Goal: Task Accomplishment & Management: Use online tool/utility

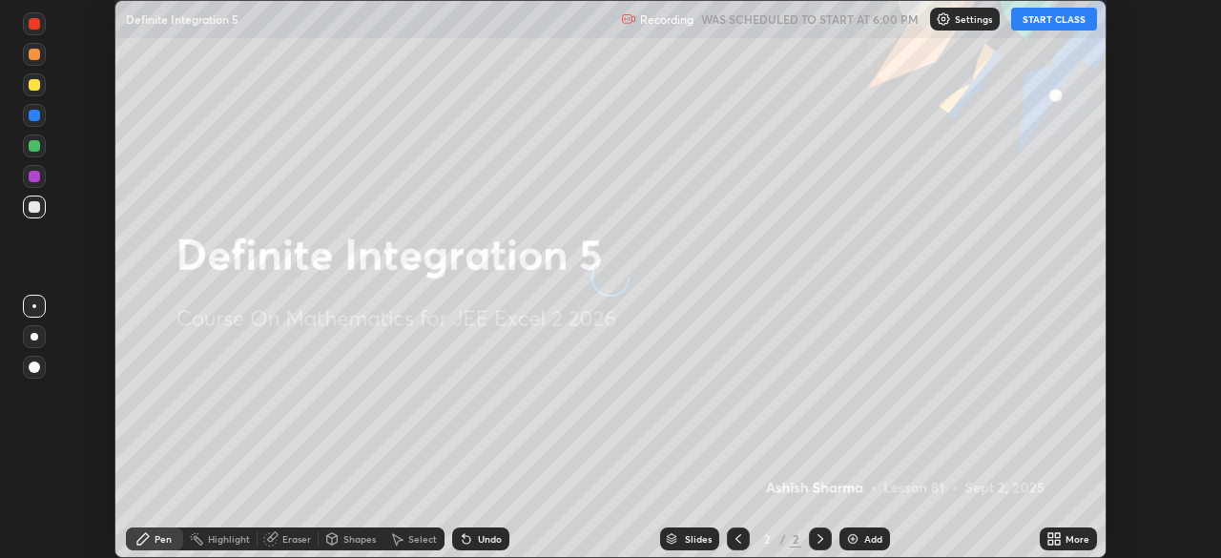
scroll to position [558, 1221]
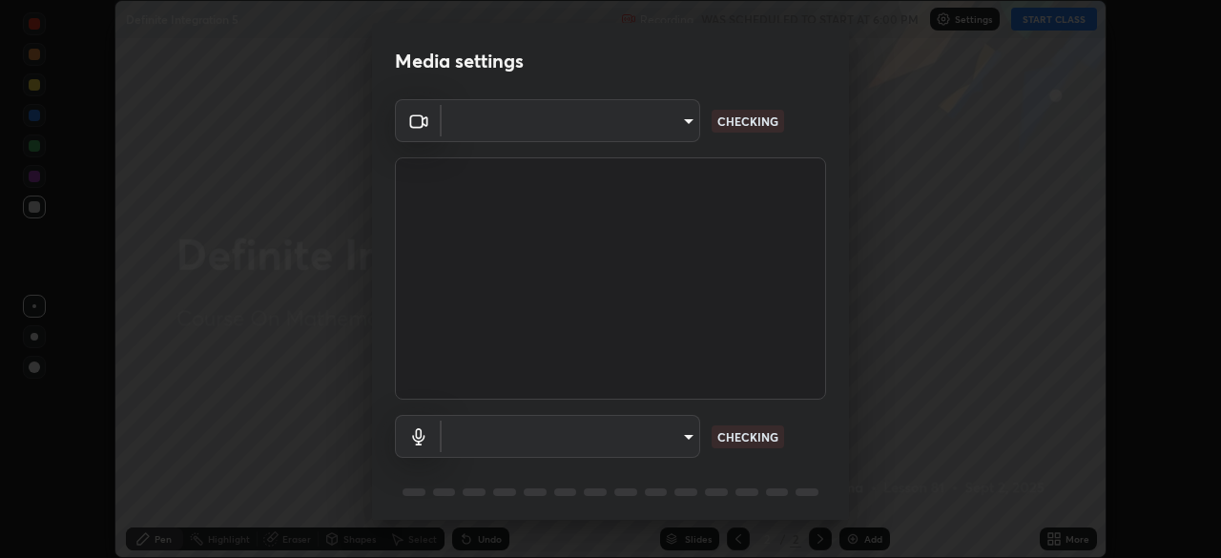
type input "03c1d9060f172c5261930868a8885b82ba90ed4bb89c7d2d1ebbbfabb6a16c2d"
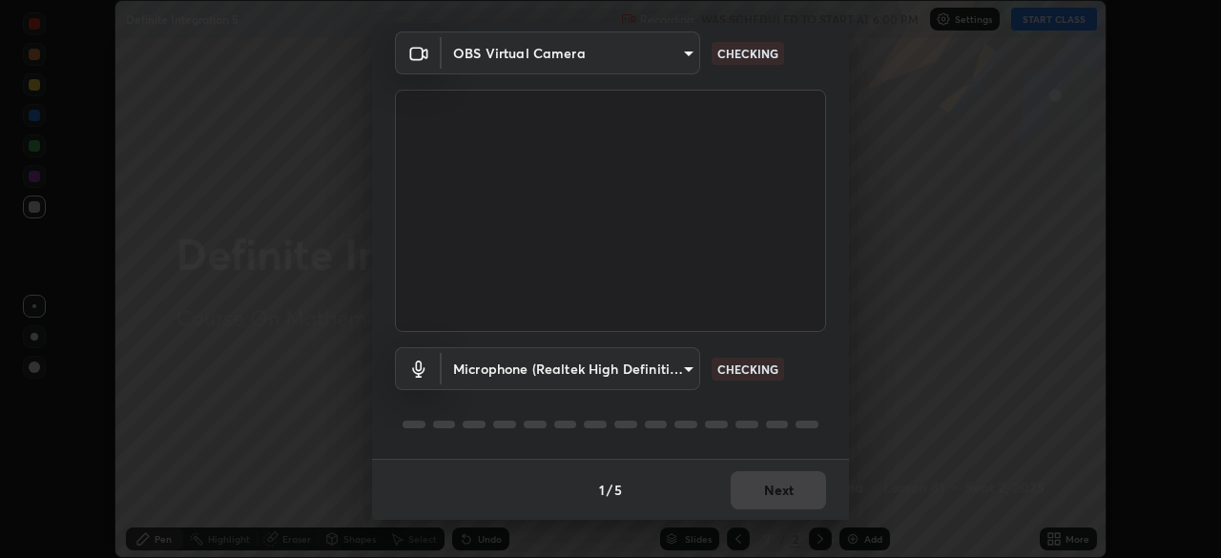
click at [679, 366] on body "Erase all Definite Integration 5 Recording WAS SCHEDULED TO START AT 6:00 PM Se…" at bounding box center [610, 279] width 1221 height 558
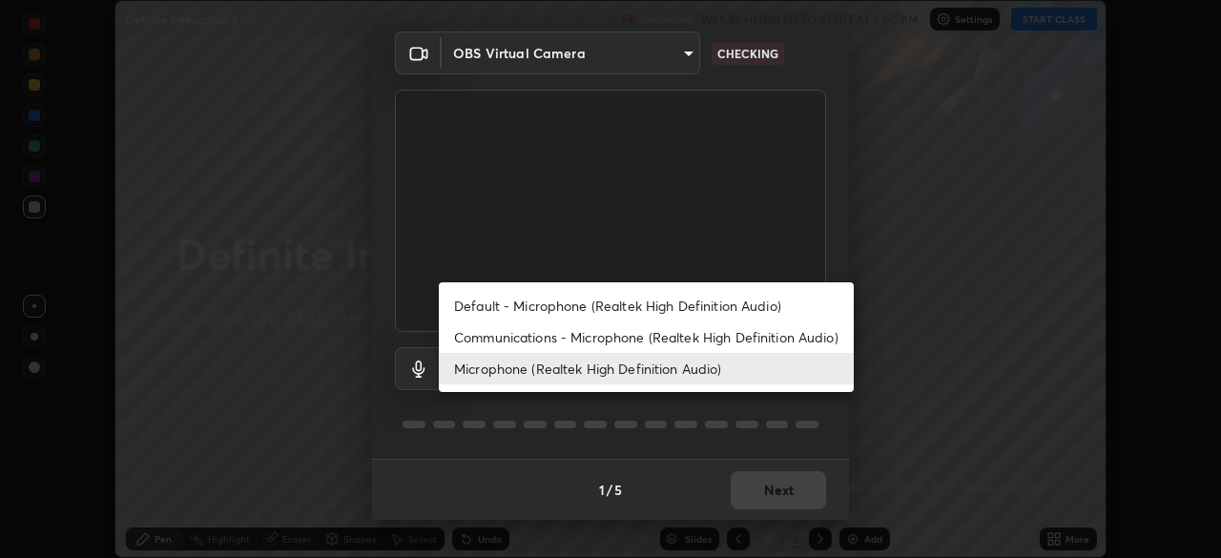
click at [705, 305] on li "Default - Microphone (Realtek High Definition Audio)" at bounding box center [646, 305] width 415 height 31
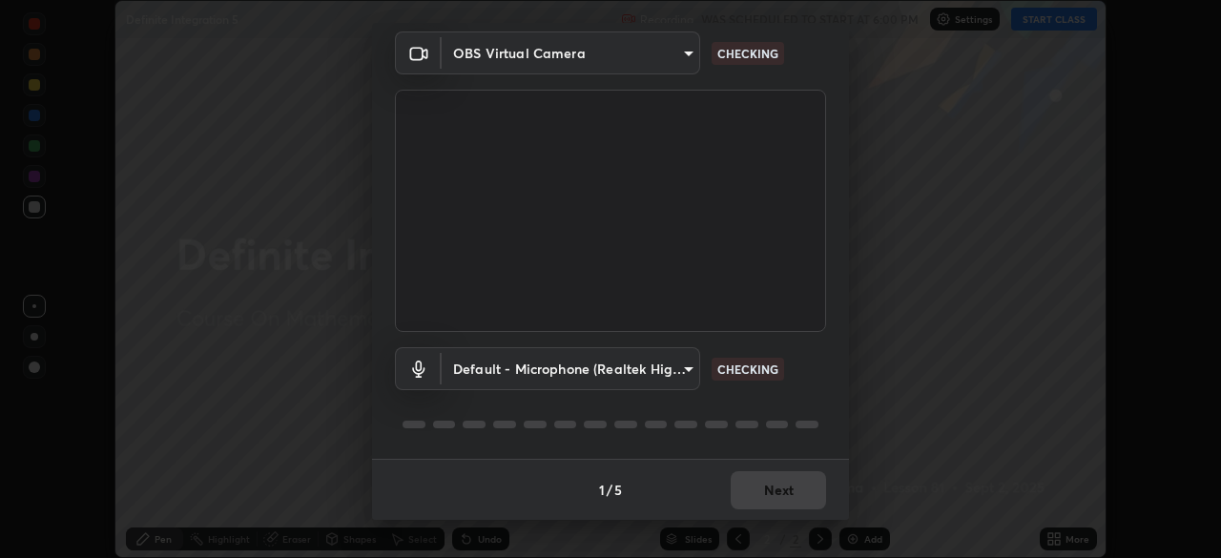
type input "default"
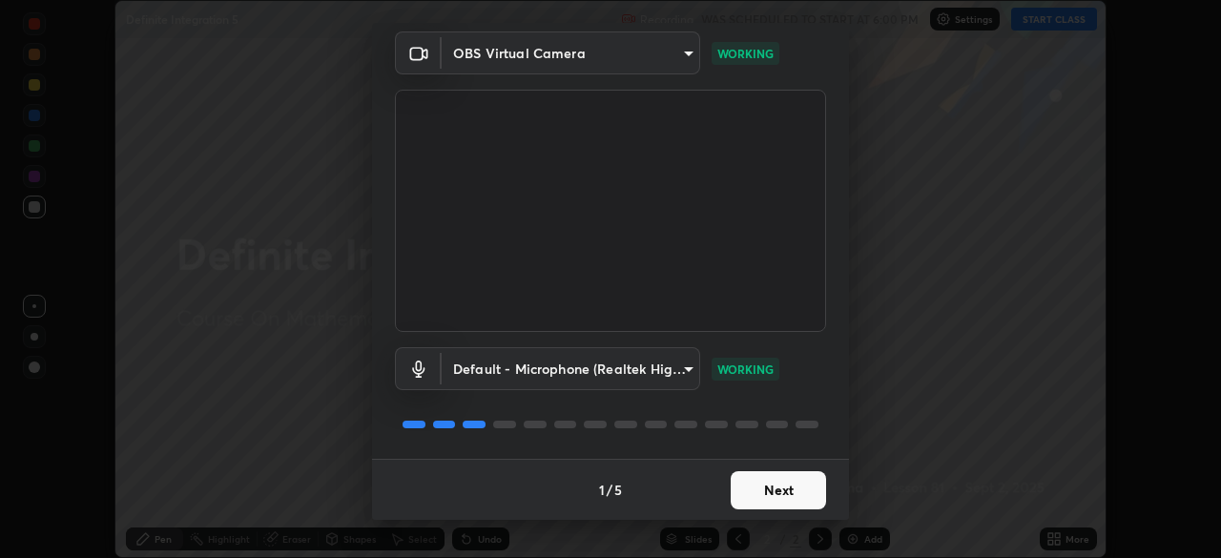
click at [796, 480] on button "Next" at bounding box center [778, 490] width 95 height 38
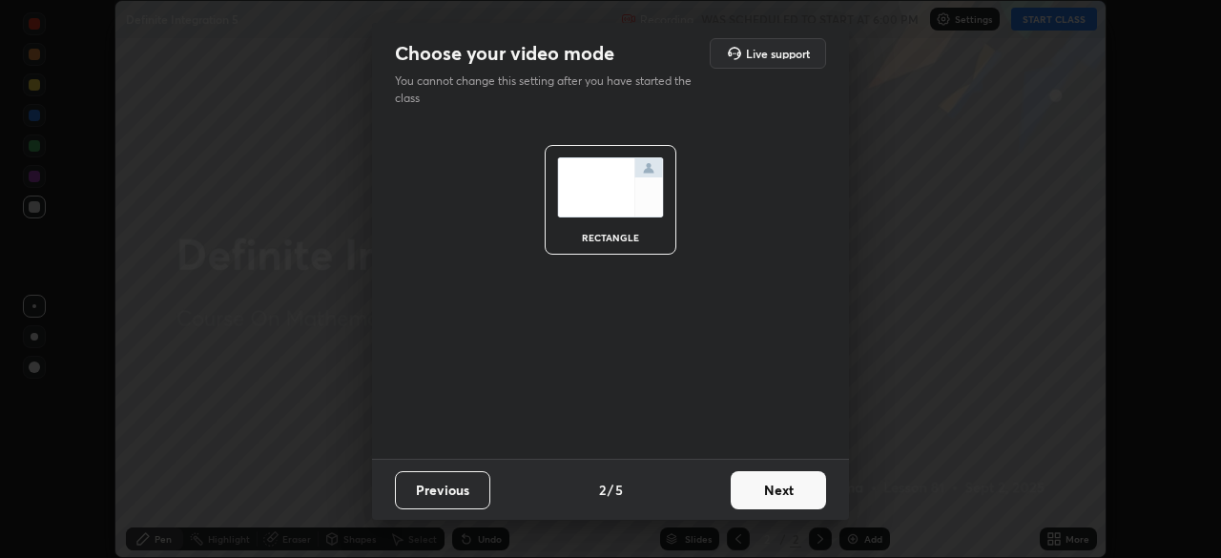
scroll to position [0, 0]
click at [791, 495] on button "Next" at bounding box center [778, 490] width 95 height 38
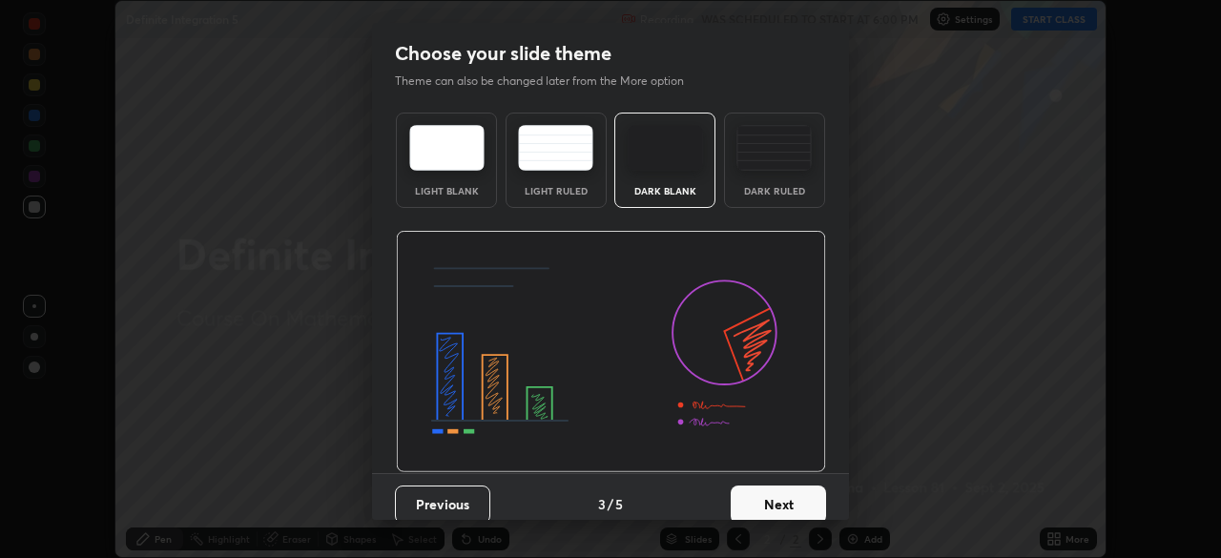
click at [790, 499] on button "Next" at bounding box center [778, 505] width 95 height 38
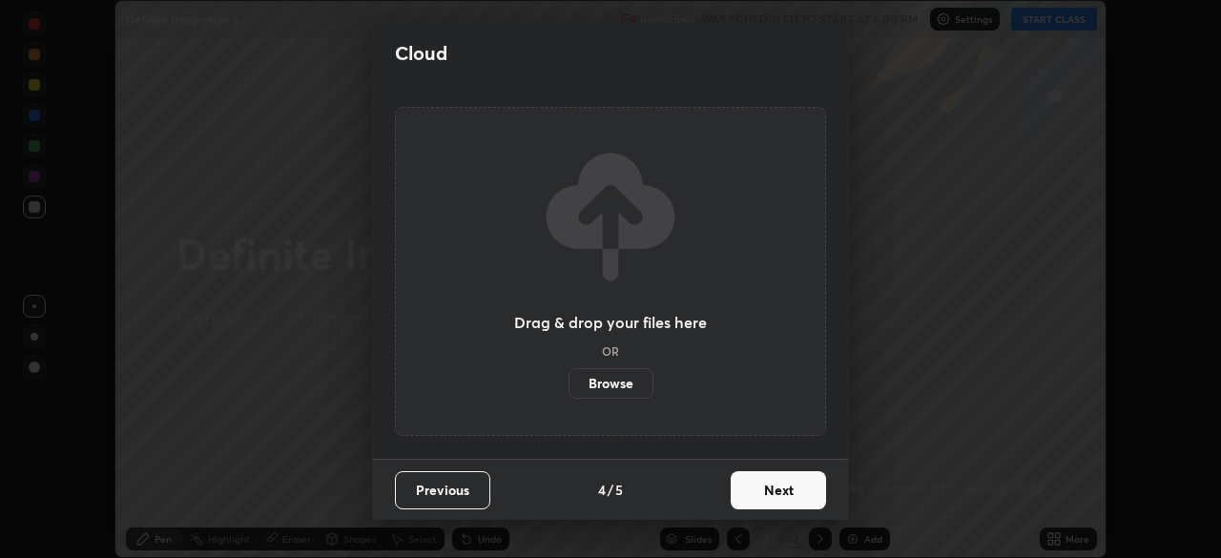
click at [791, 501] on button "Next" at bounding box center [778, 490] width 95 height 38
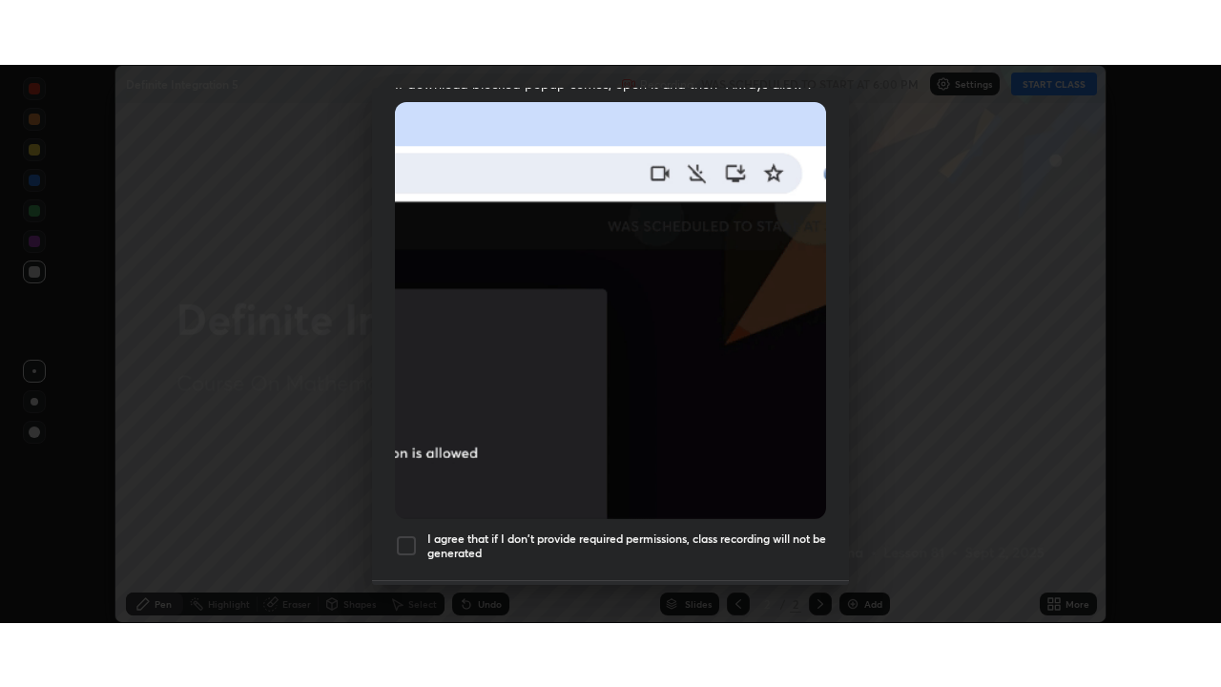
scroll to position [457, 0]
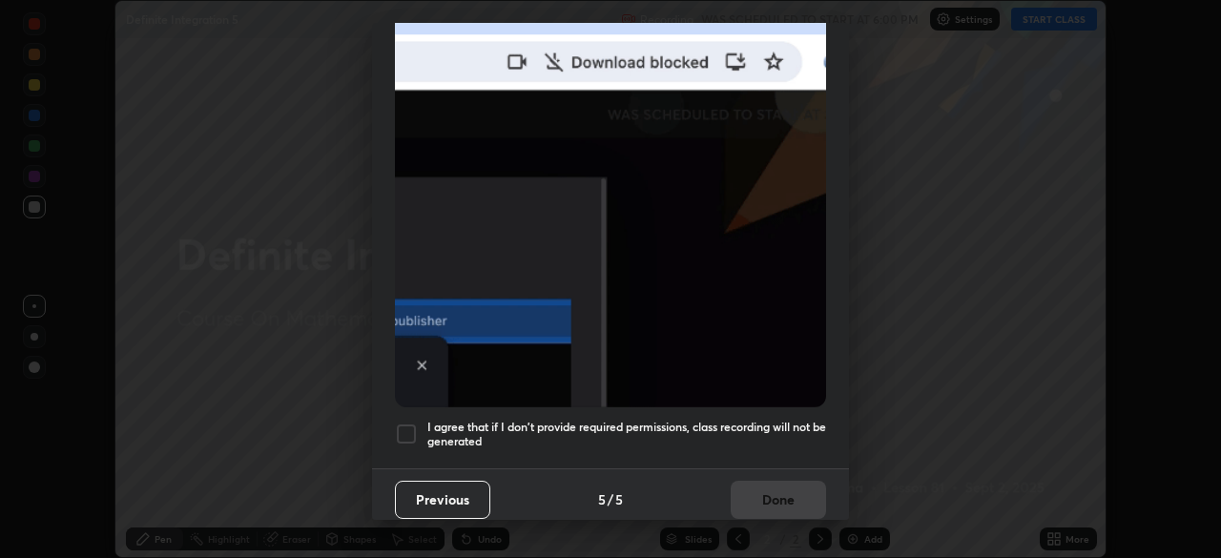
click at [414, 424] on div at bounding box center [406, 434] width 23 height 23
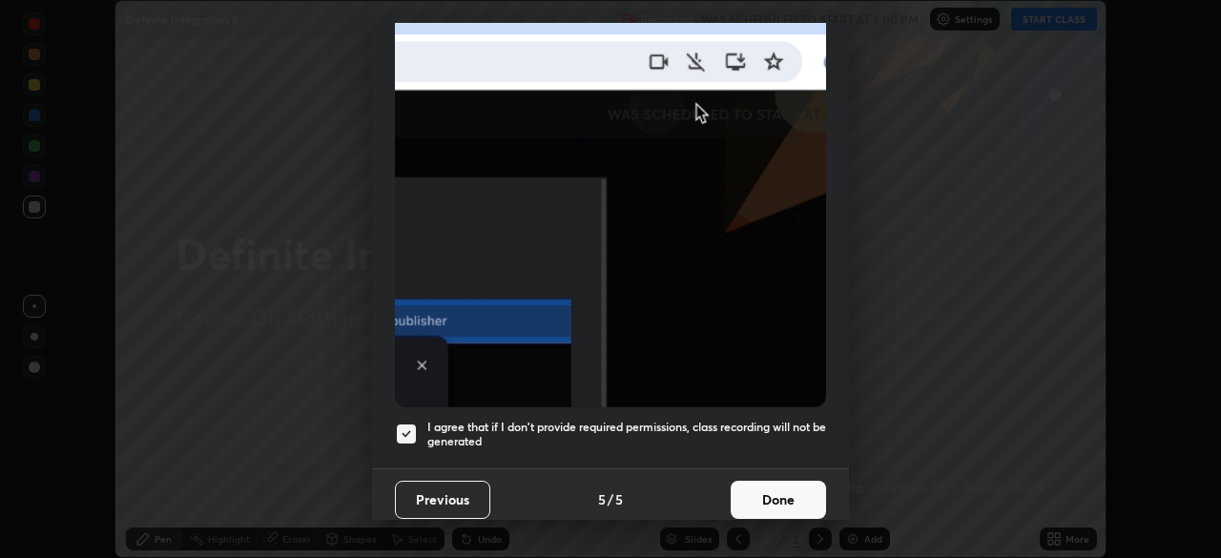
click at [778, 481] on button "Done" at bounding box center [778, 500] width 95 height 38
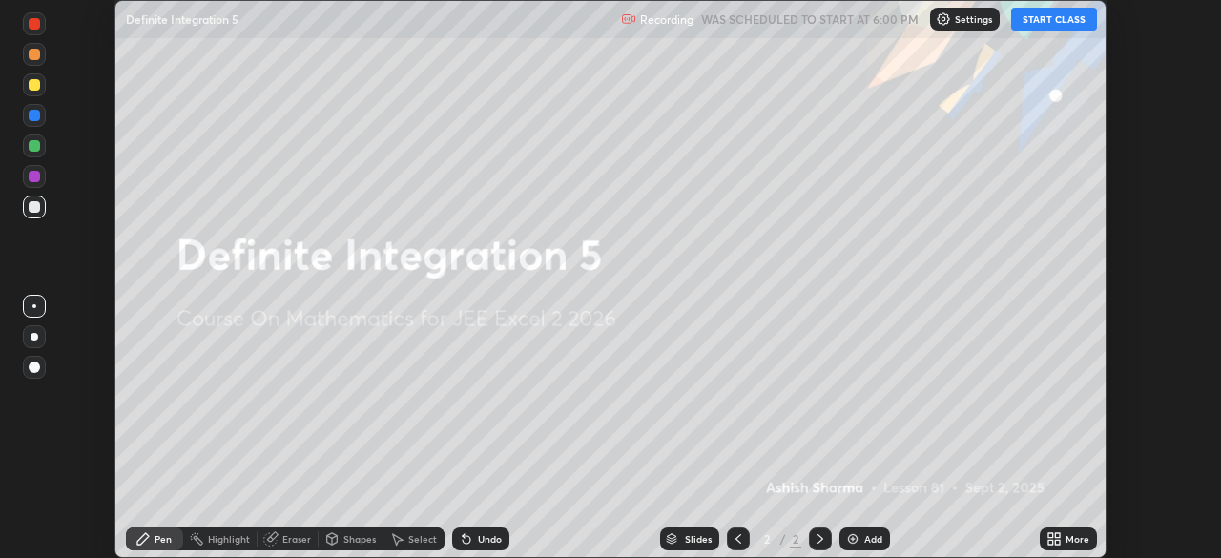
click at [1068, 543] on div "More" at bounding box center [1078, 539] width 24 height 10
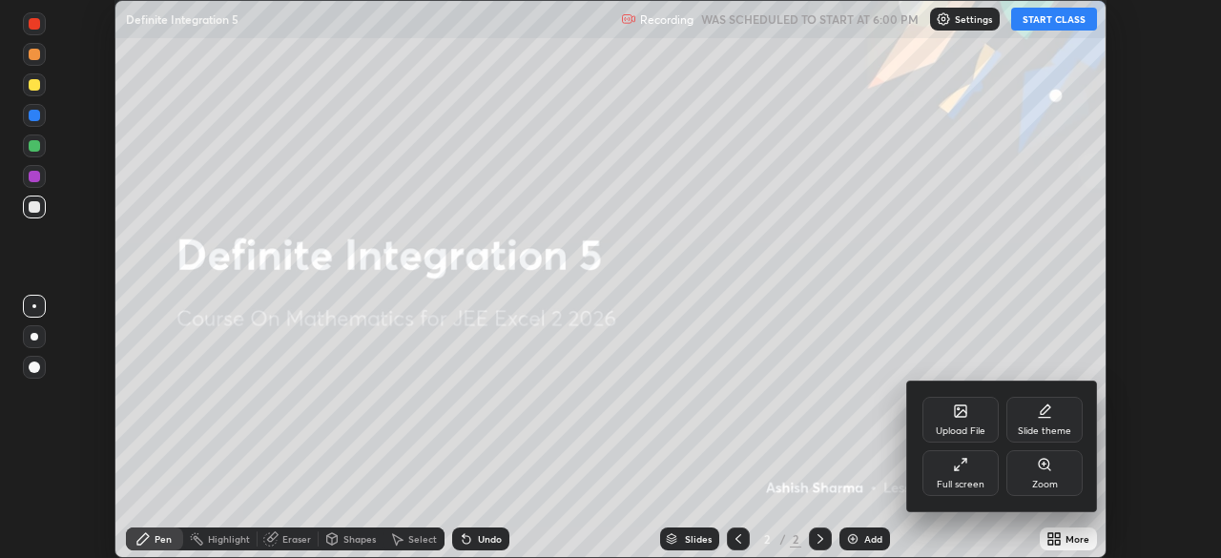
click at [971, 475] on div "Full screen" at bounding box center [961, 473] width 76 height 46
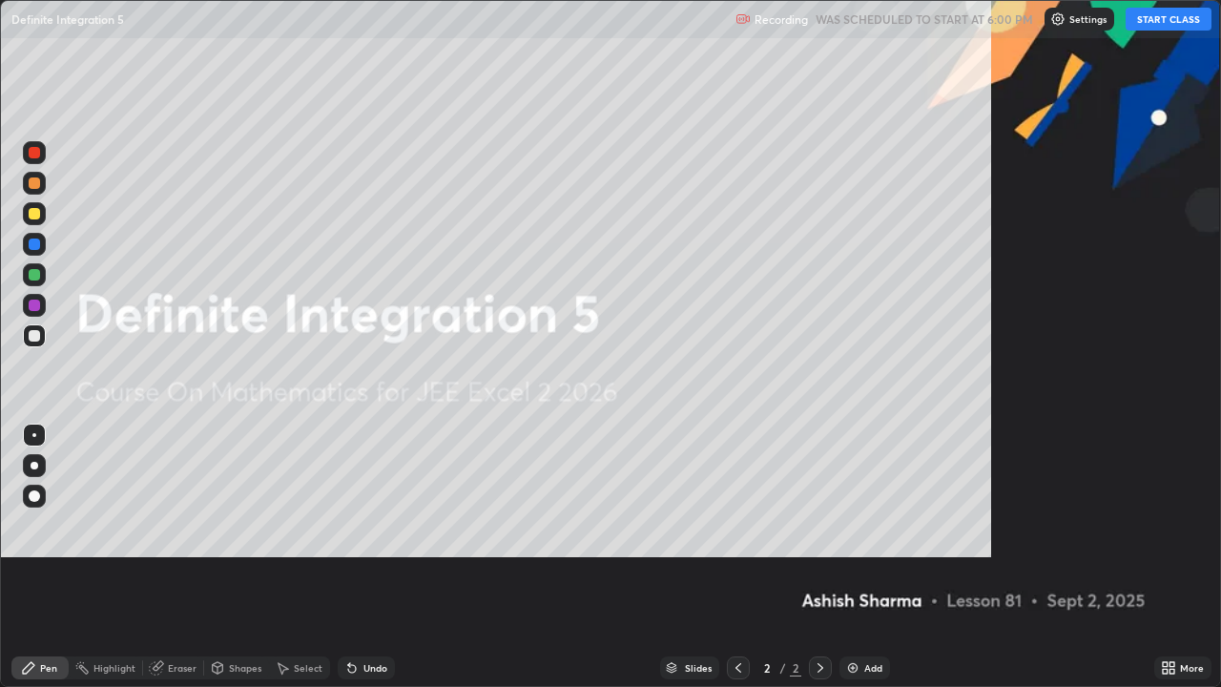
scroll to position [687, 1221]
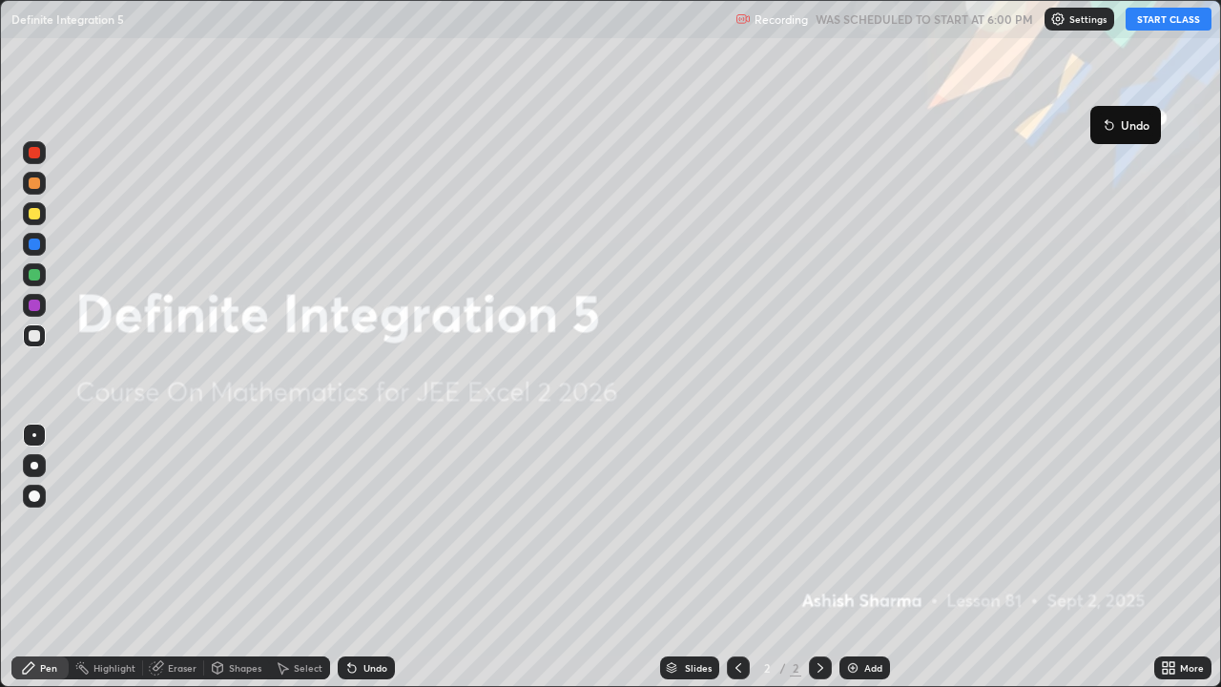
click at [1157, 22] on button "START CLASS" at bounding box center [1169, 19] width 86 height 23
click at [854, 557] on img at bounding box center [852, 667] width 15 height 15
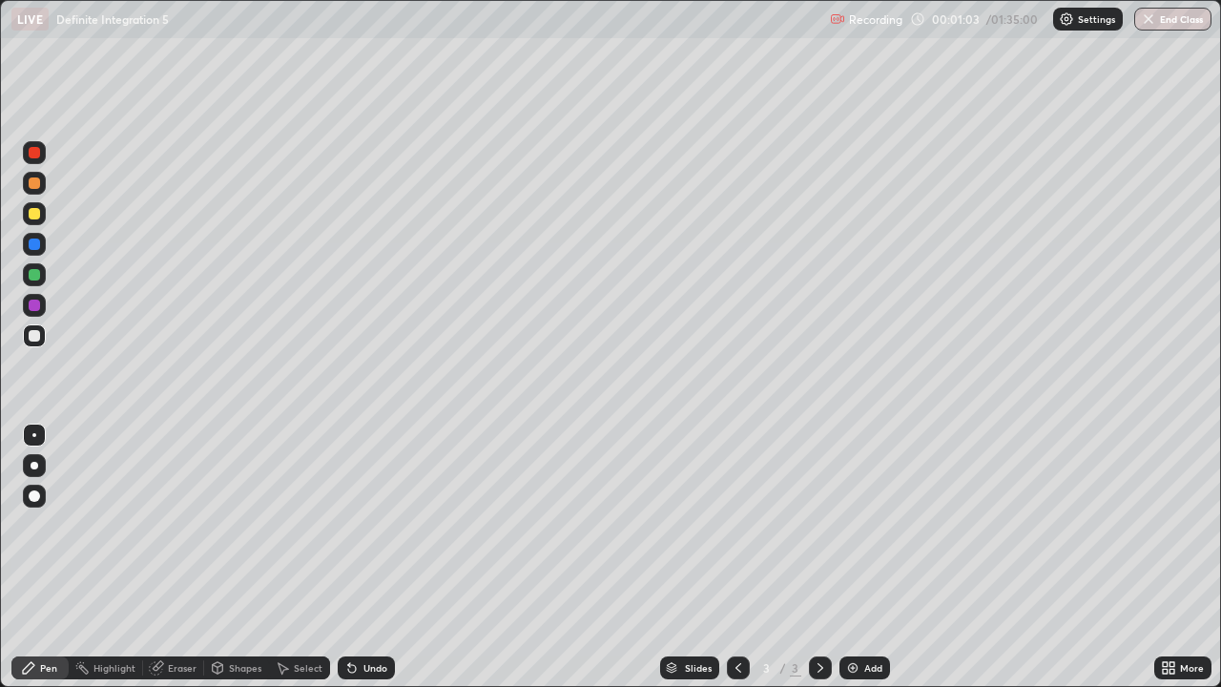
click at [170, 557] on div "Eraser" at bounding box center [182, 668] width 29 height 10
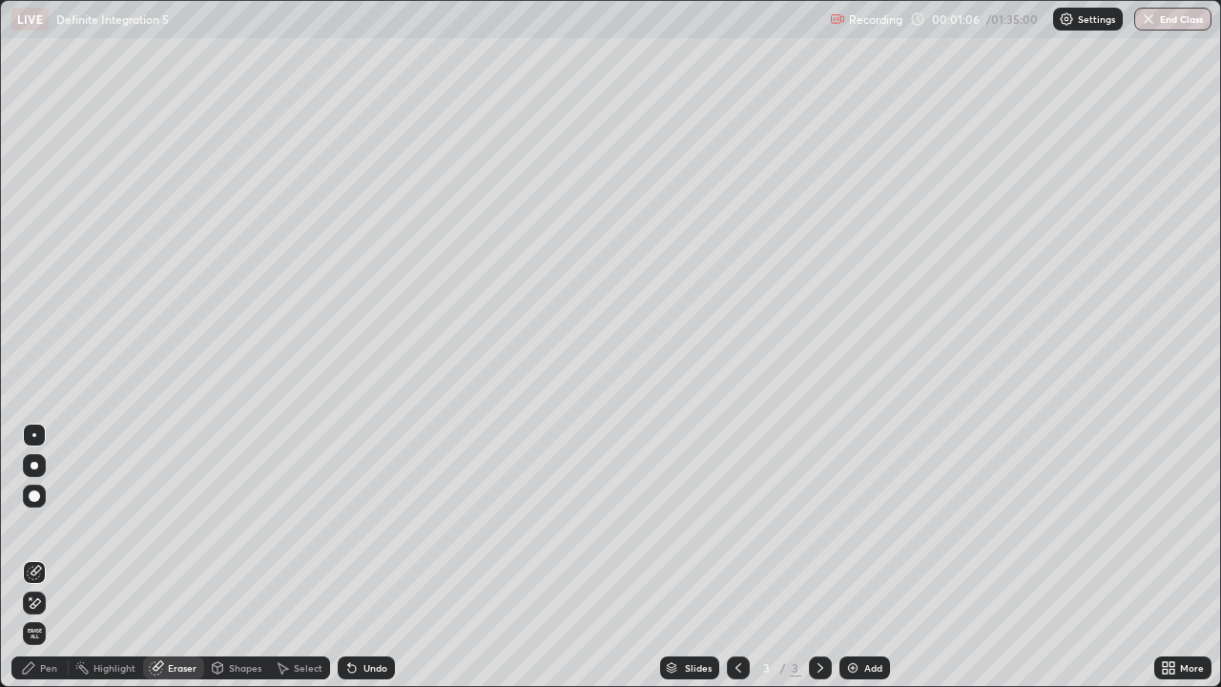
click at [56, 557] on div "Pen" at bounding box center [48, 668] width 17 height 10
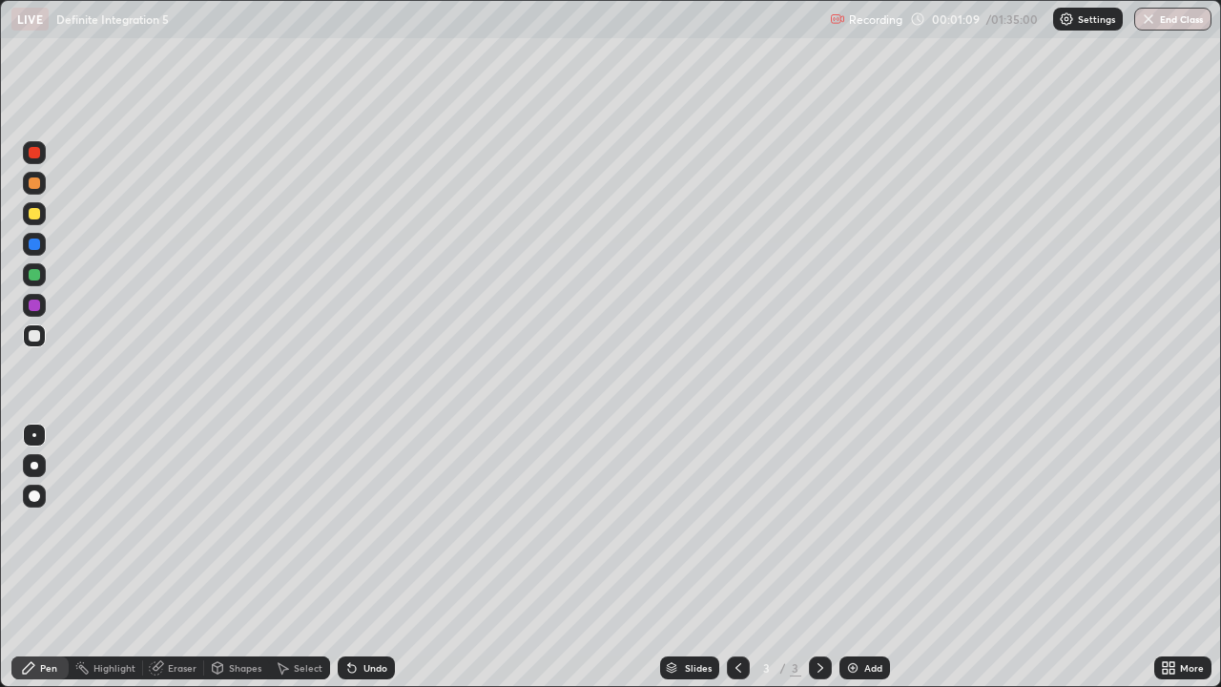
click at [35, 277] on div at bounding box center [34, 274] width 11 height 11
click at [34, 335] on div at bounding box center [34, 335] width 11 height 11
click at [370, 557] on div "Undo" at bounding box center [375, 668] width 24 height 10
click at [372, 557] on div "Undo" at bounding box center [375, 668] width 24 height 10
click at [374, 557] on div "Undo" at bounding box center [375, 668] width 24 height 10
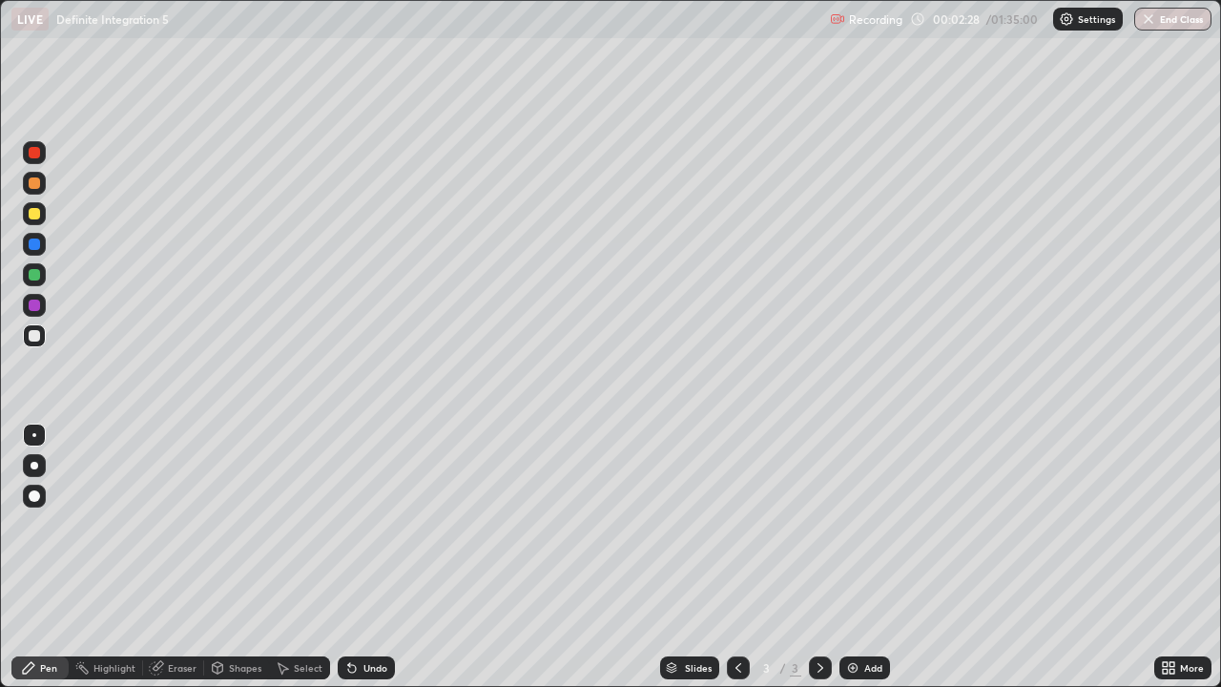
click at [375, 557] on div "Undo" at bounding box center [375, 668] width 24 height 10
click at [376, 557] on div "Undo" at bounding box center [375, 668] width 24 height 10
click at [377, 557] on div "Undo" at bounding box center [375, 668] width 24 height 10
click at [380, 557] on div "Undo" at bounding box center [375, 668] width 24 height 10
click at [34, 275] on div at bounding box center [34, 274] width 11 height 11
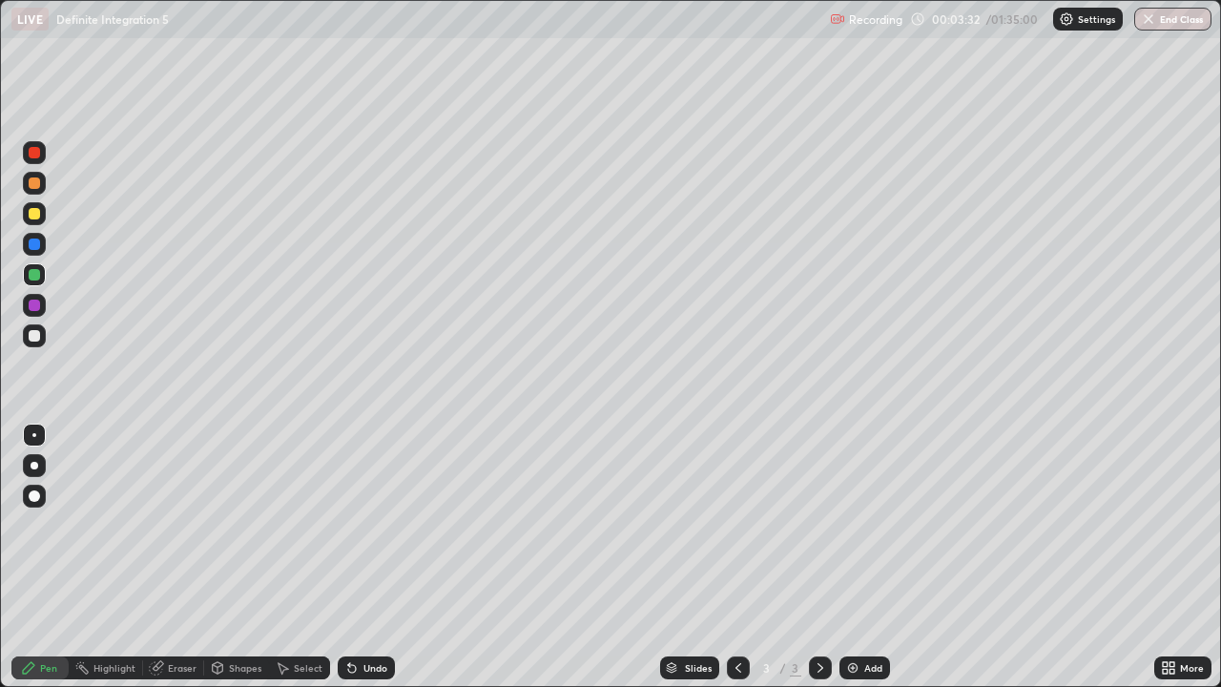
click at [29, 331] on div at bounding box center [34, 335] width 23 height 23
click at [34, 280] on div at bounding box center [34, 274] width 23 height 23
click at [32, 151] on div at bounding box center [34, 152] width 11 height 11
click at [33, 333] on div at bounding box center [34, 335] width 11 height 11
click at [865, 557] on div "Add" at bounding box center [873, 668] width 18 height 10
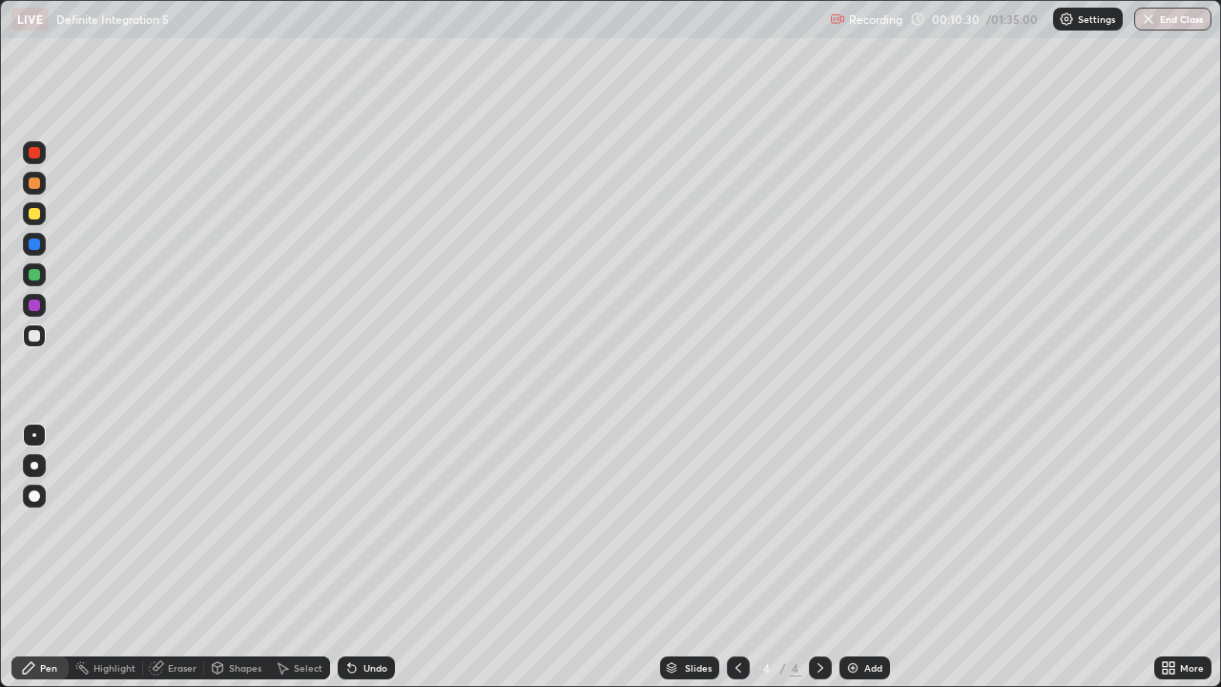
click at [370, 557] on div "Undo" at bounding box center [375, 668] width 24 height 10
click at [378, 557] on div "Undo" at bounding box center [366, 667] width 57 height 23
click at [378, 557] on div "Undo" at bounding box center [375, 668] width 24 height 10
click at [390, 557] on div "Undo" at bounding box center [366, 667] width 57 height 23
click at [32, 273] on div at bounding box center [34, 274] width 11 height 11
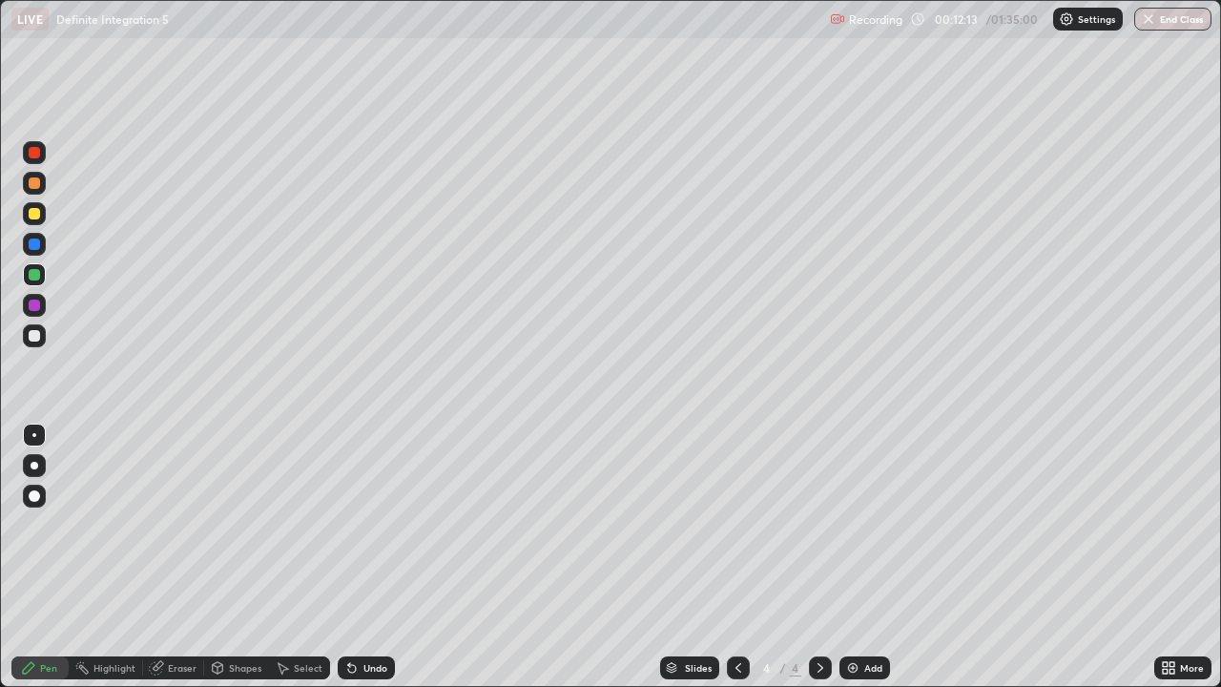
click at [33, 335] on div at bounding box center [34, 335] width 11 height 11
click at [733, 557] on icon at bounding box center [738, 667] width 15 height 15
click at [816, 557] on icon at bounding box center [820, 667] width 15 height 15
click at [31, 339] on div at bounding box center [34, 335] width 11 height 11
click at [818, 557] on icon at bounding box center [820, 667] width 15 height 15
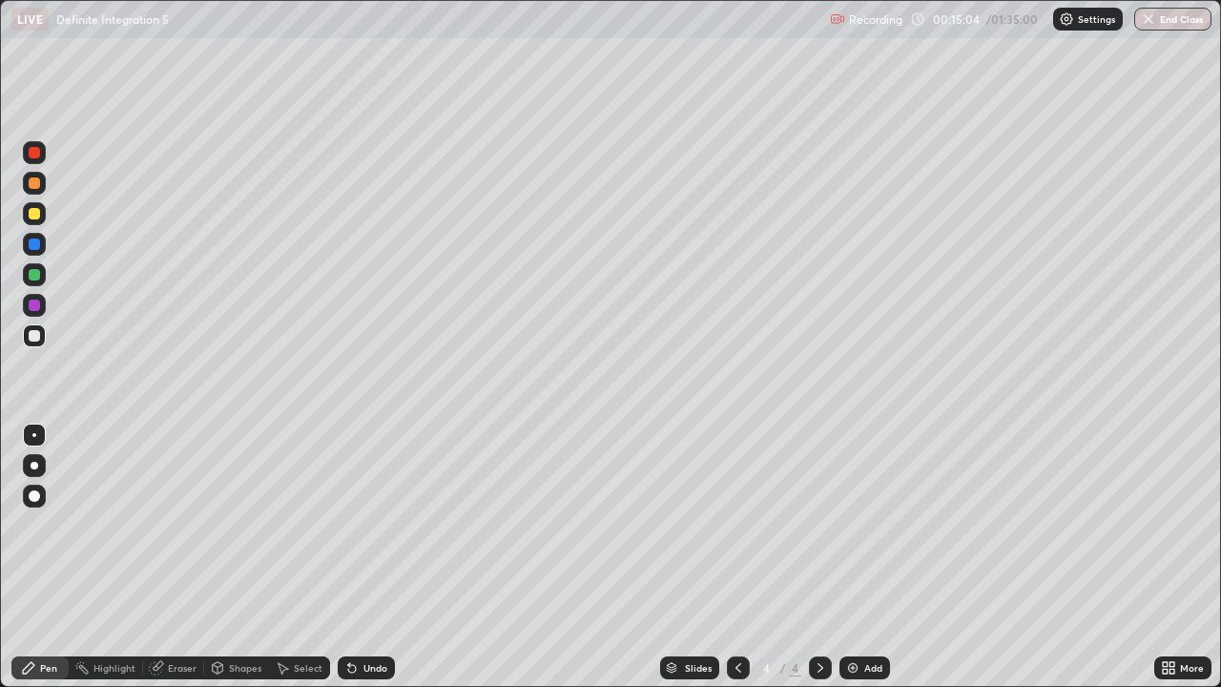
click at [861, 557] on div "Add" at bounding box center [865, 667] width 51 height 23
click at [727, 557] on div at bounding box center [738, 667] width 23 height 23
click at [735, 557] on icon at bounding box center [738, 667] width 15 height 15
click at [820, 557] on icon at bounding box center [821, 668] width 6 height 10
click at [820, 557] on icon at bounding box center [820, 667] width 15 height 15
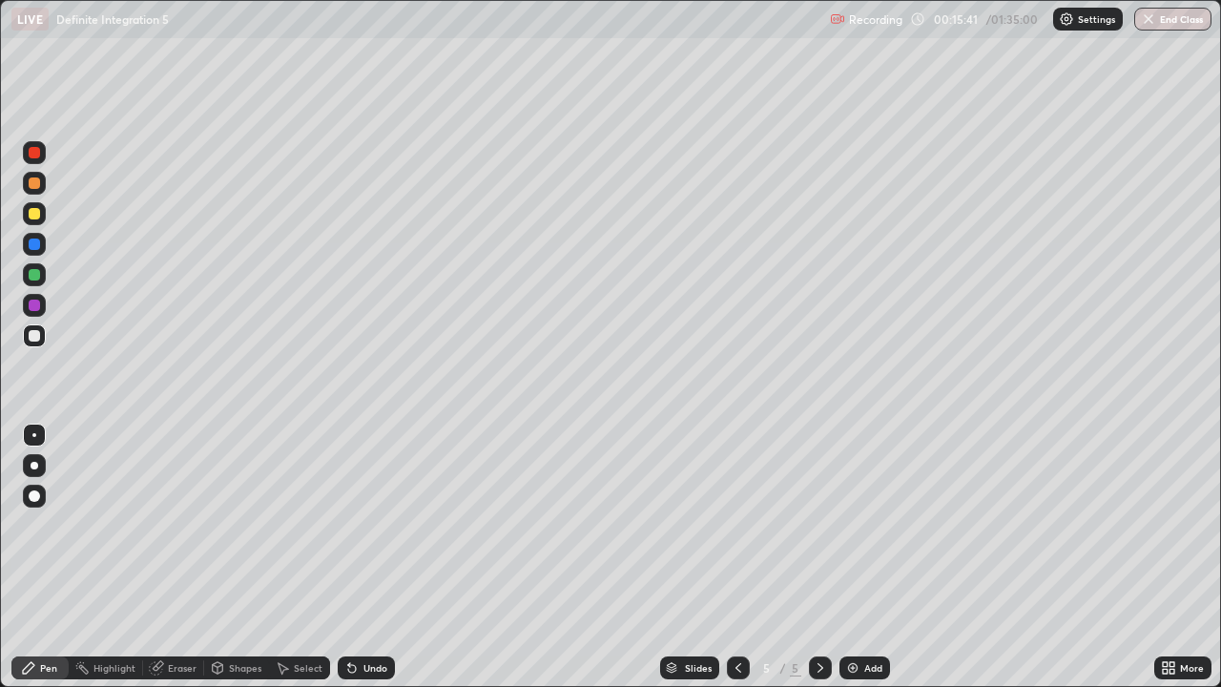
click at [818, 557] on icon at bounding box center [820, 667] width 15 height 15
click at [34, 274] on div at bounding box center [34, 274] width 11 height 11
click at [365, 557] on div "Undo" at bounding box center [375, 668] width 24 height 10
click at [866, 557] on div "Add" at bounding box center [873, 668] width 18 height 10
click at [180, 557] on div "Eraser" at bounding box center [182, 668] width 29 height 10
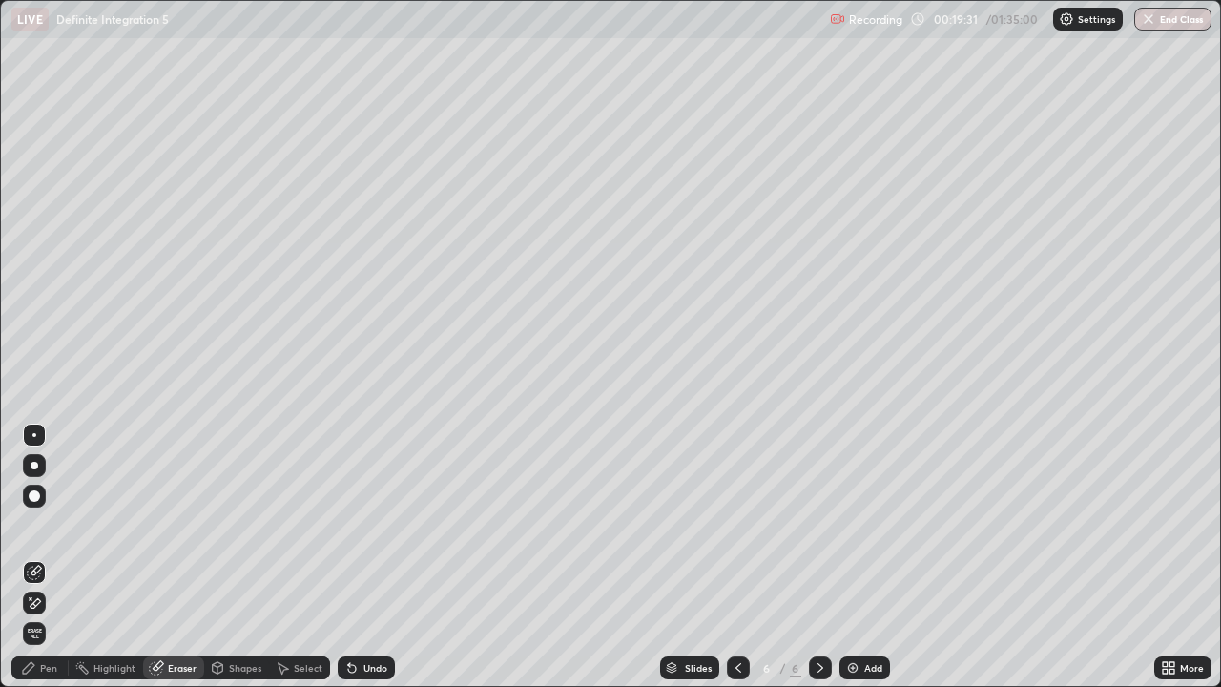
click at [56, 557] on div "Pen" at bounding box center [39, 667] width 57 height 23
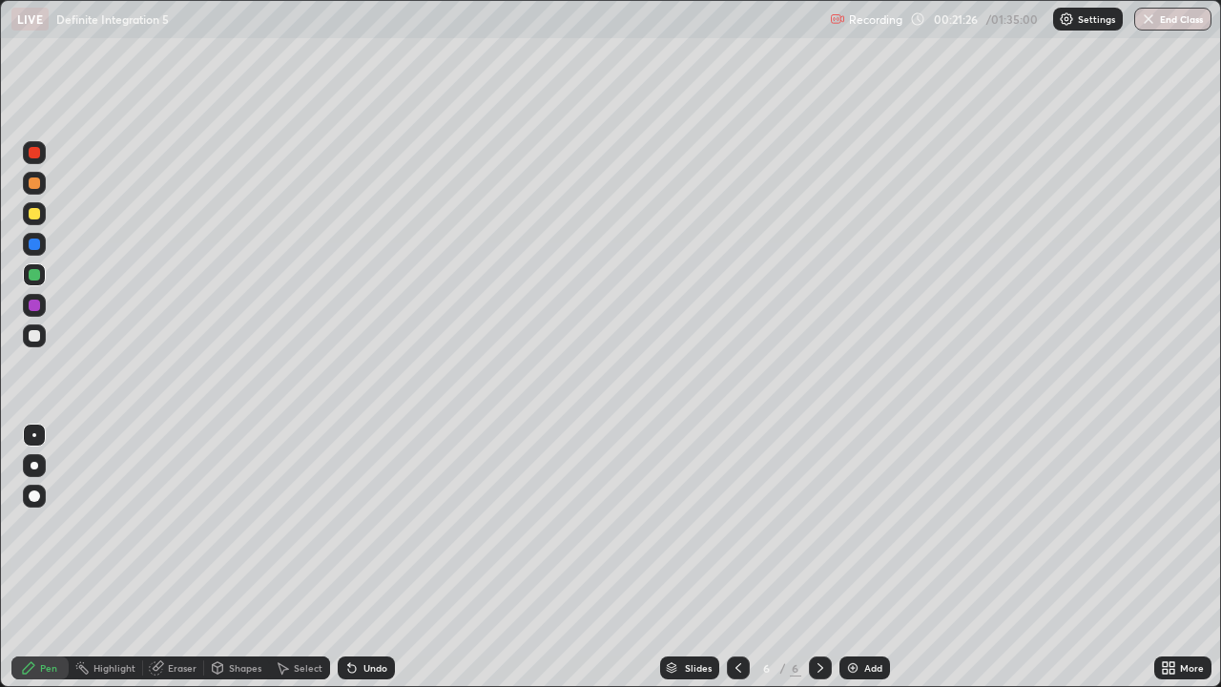
click at [34, 338] on div at bounding box center [34, 335] width 11 height 11
click at [180, 557] on div "Eraser" at bounding box center [182, 668] width 29 height 10
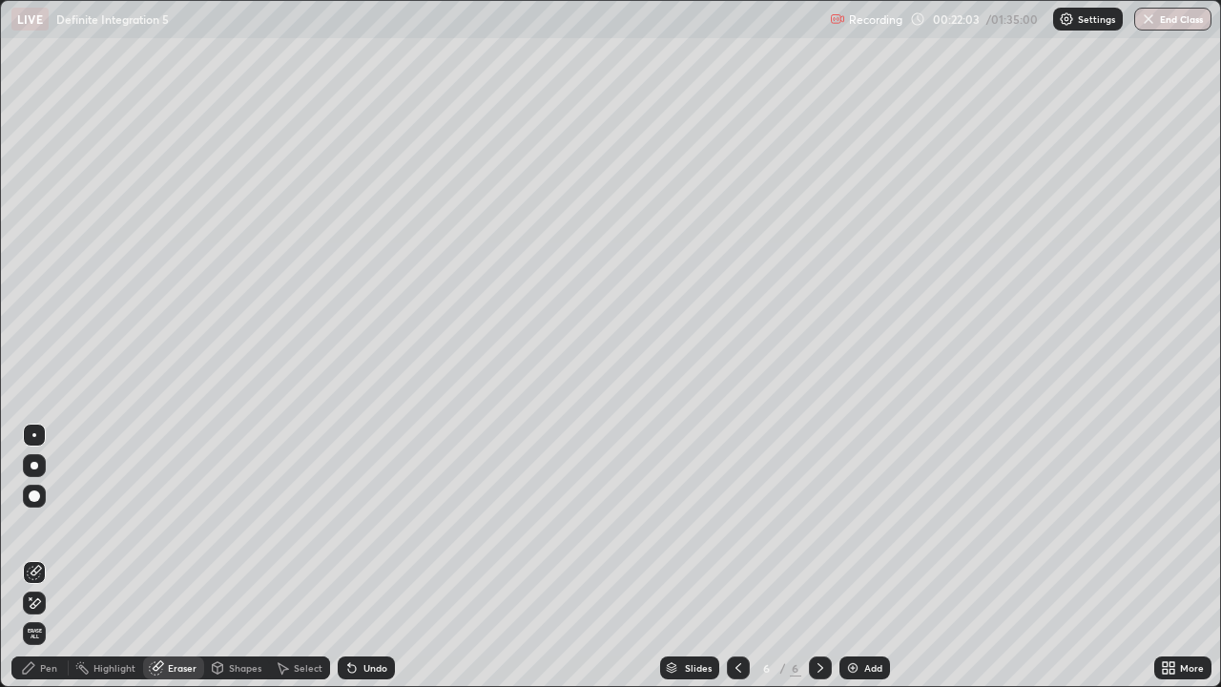
click at [53, 557] on div "Pen" at bounding box center [48, 668] width 17 height 10
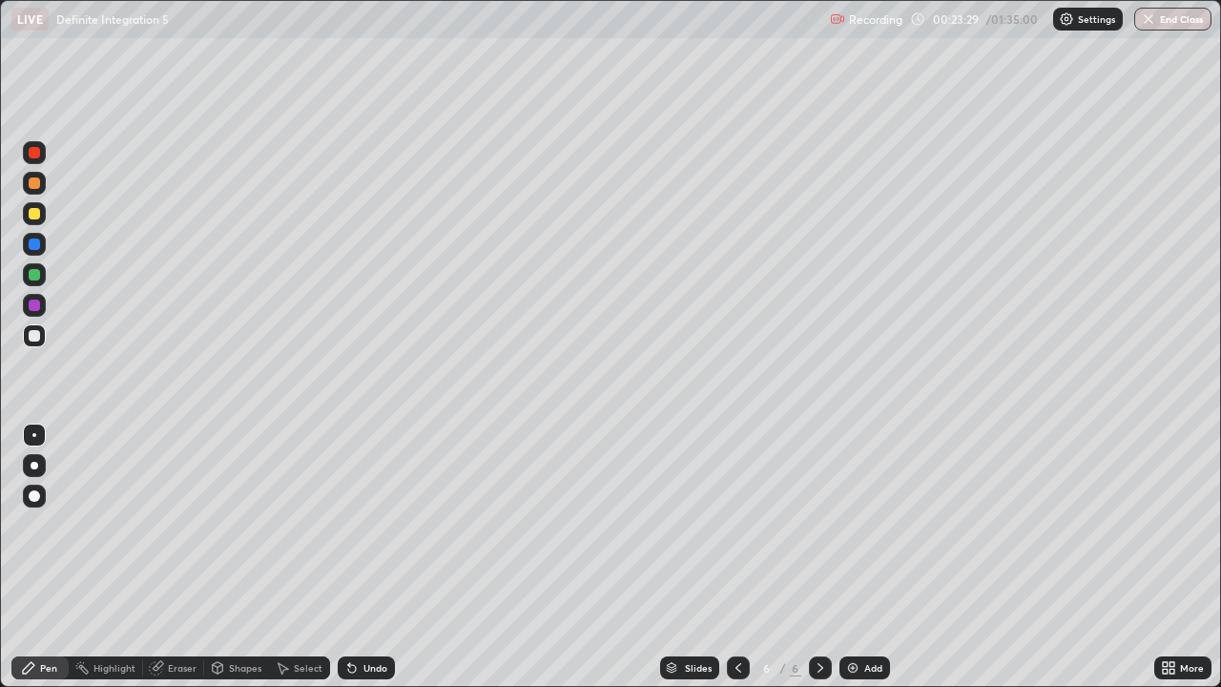
click at [31, 282] on div at bounding box center [34, 274] width 23 height 23
click at [32, 330] on div at bounding box center [34, 335] width 11 height 11
click at [864, 557] on div "Add" at bounding box center [873, 668] width 18 height 10
click at [185, 557] on div "Eraser" at bounding box center [182, 668] width 29 height 10
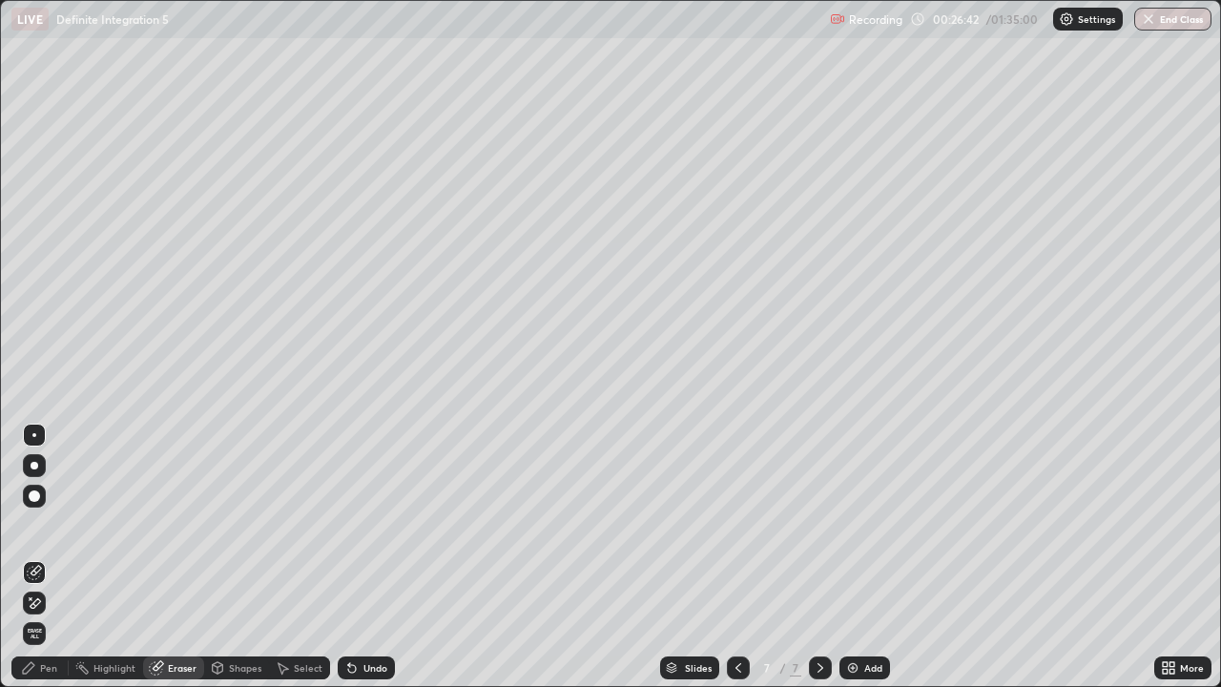
click at [54, 557] on div "Pen" at bounding box center [48, 668] width 17 height 10
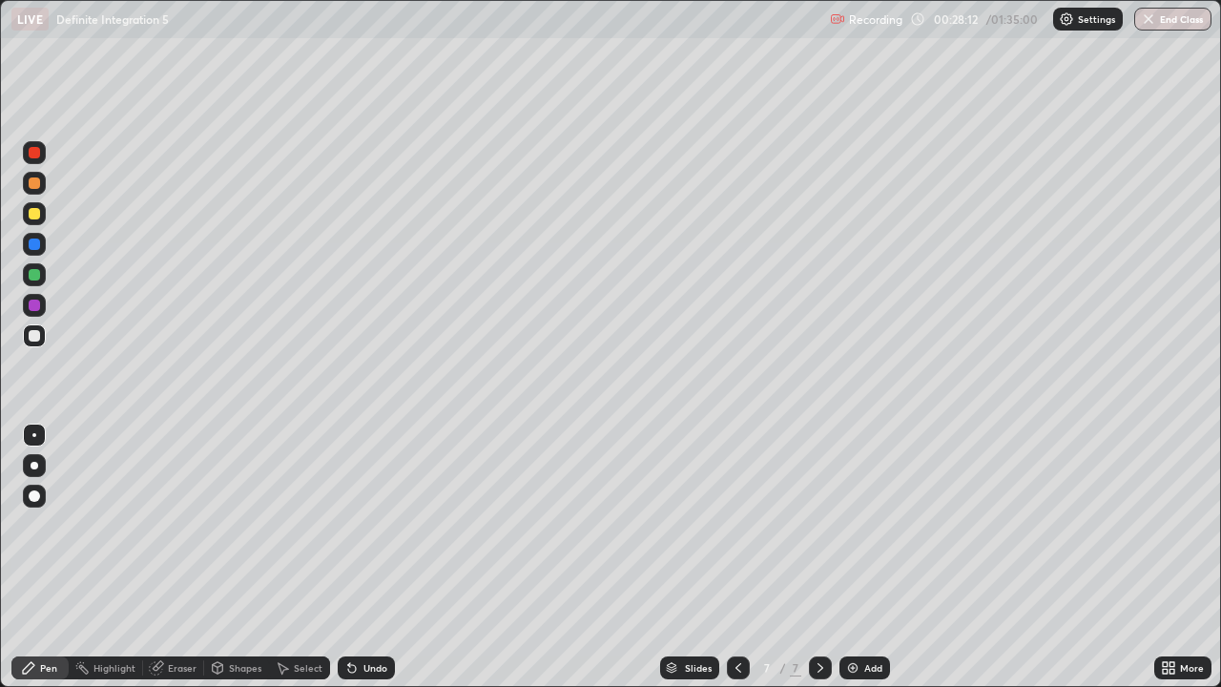
click at [373, 557] on div "Undo" at bounding box center [375, 668] width 24 height 10
click at [31, 273] on div at bounding box center [34, 274] width 11 height 11
click at [31, 272] on div at bounding box center [34, 274] width 11 height 11
click at [33, 340] on div at bounding box center [34, 335] width 11 height 11
click at [33, 276] on div at bounding box center [34, 274] width 11 height 11
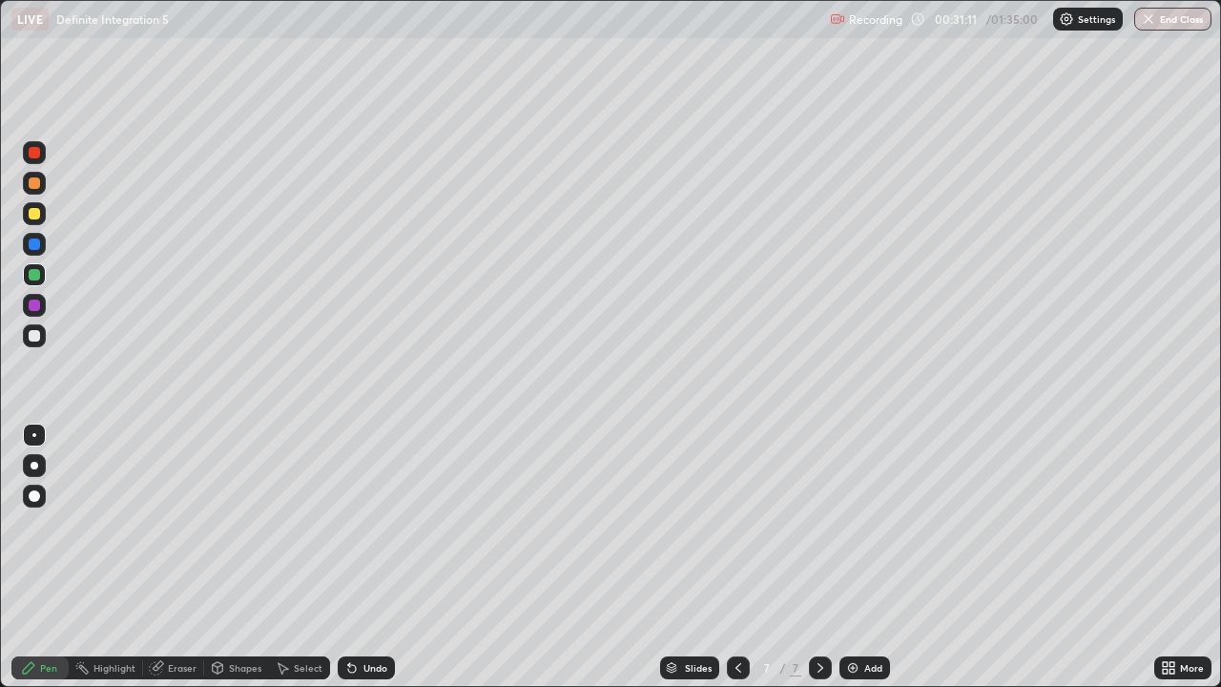
click at [373, 557] on div "Undo" at bounding box center [375, 668] width 24 height 10
click at [371, 557] on div "Undo" at bounding box center [375, 668] width 24 height 10
click at [370, 557] on div "Undo" at bounding box center [375, 668] width 24 height 10
click at [33, 332] on div at bounding box center [34, 335] width 11 height 11
click at [301, 557] on div "Select" at bounding box center [308, 668] width 29 height 10
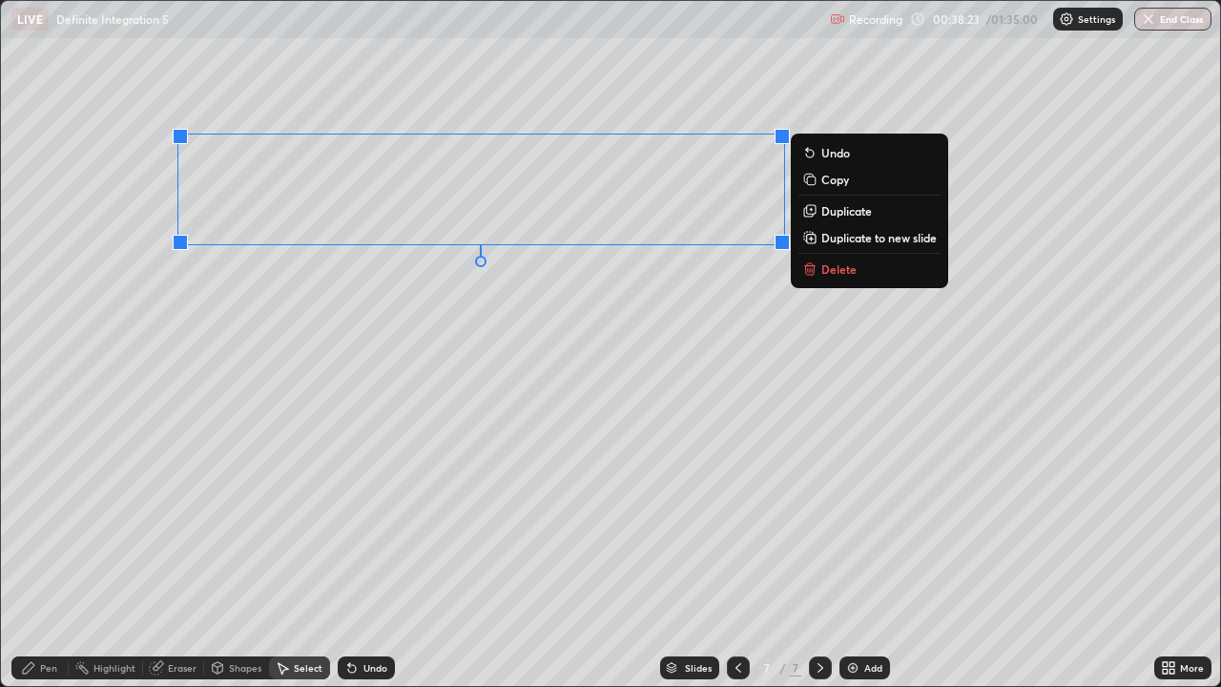
click at [825, 182] on p "Copy" at bounding box center [835, 179] width 28 height 15
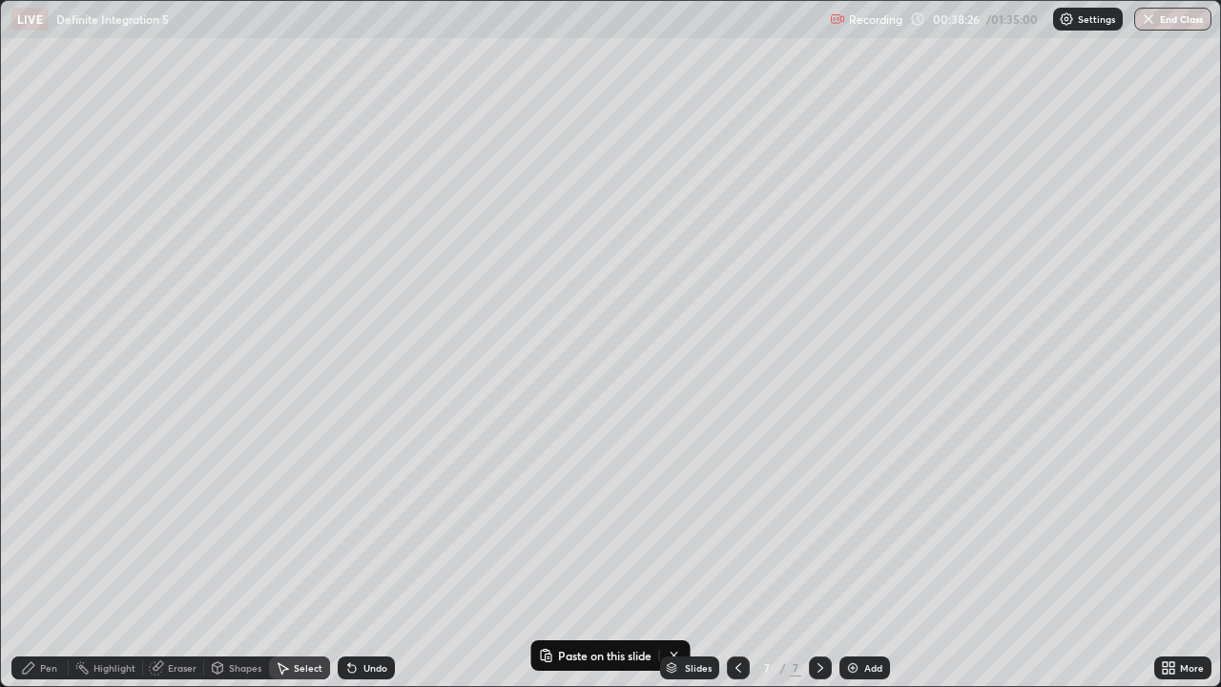
click at [871, 557] on div "Add" at bounding box center [873, 668] width 18 height 10
click at [176, 99] on p "Paste here" at bounding box center [196, 102] width 56 height 15
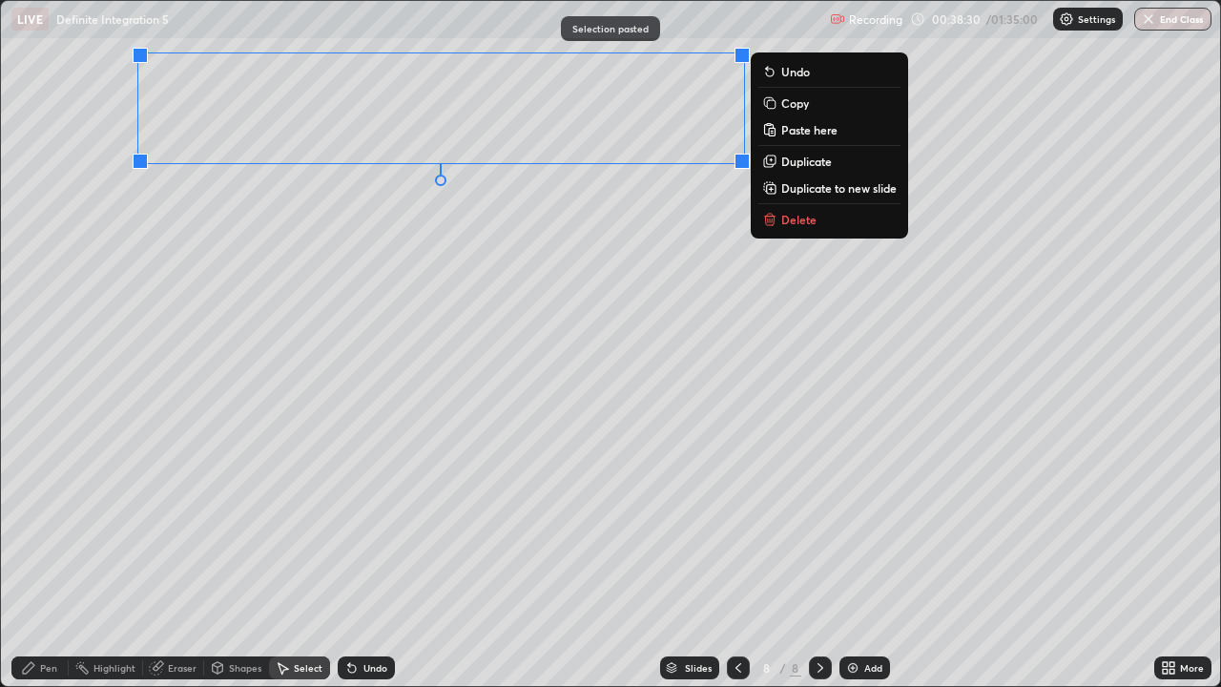
click at [122, 172] on div "0 ° Undo Copy Paste here Duplicate Duplicate to new slide Delete" at bounding box center [610, 343] width 1219 height 685
click at [85, 340] on div "0 ° Undo Copy Paste here Duplicate Duplicate to new slide Delete" at bounding box center [610, 343] width 1219 height 685
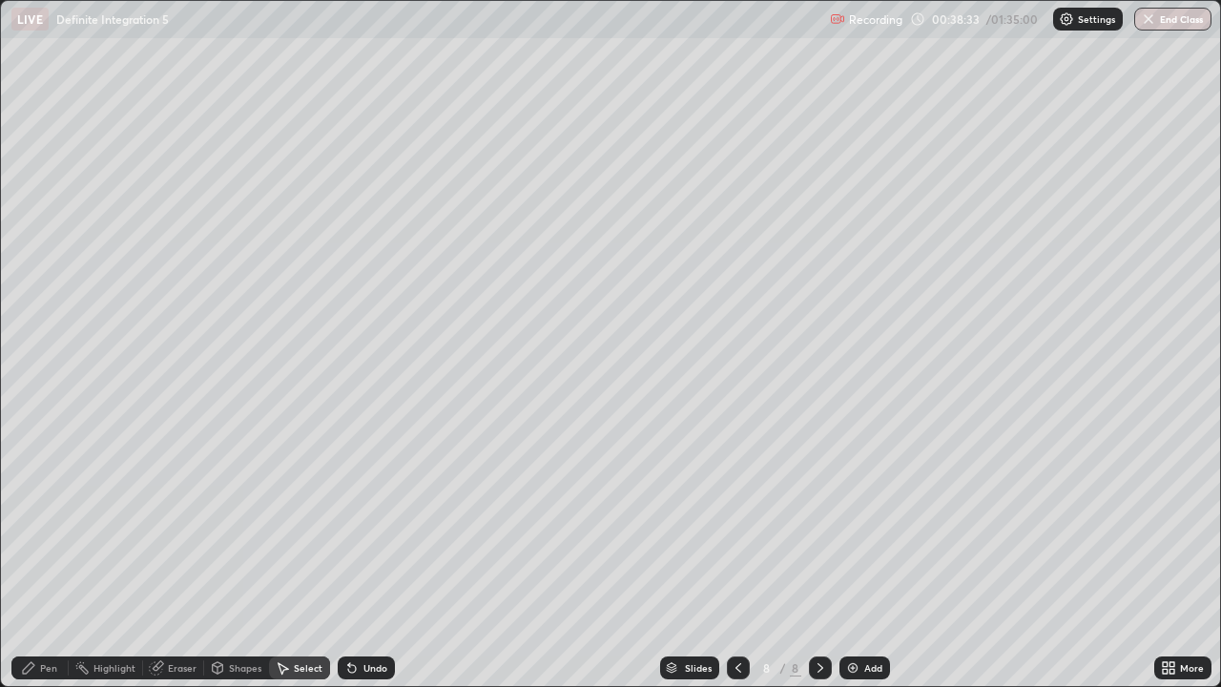
click at [52, 557] on div "Pen" at bounding box center [48, 668] width 17 height 10
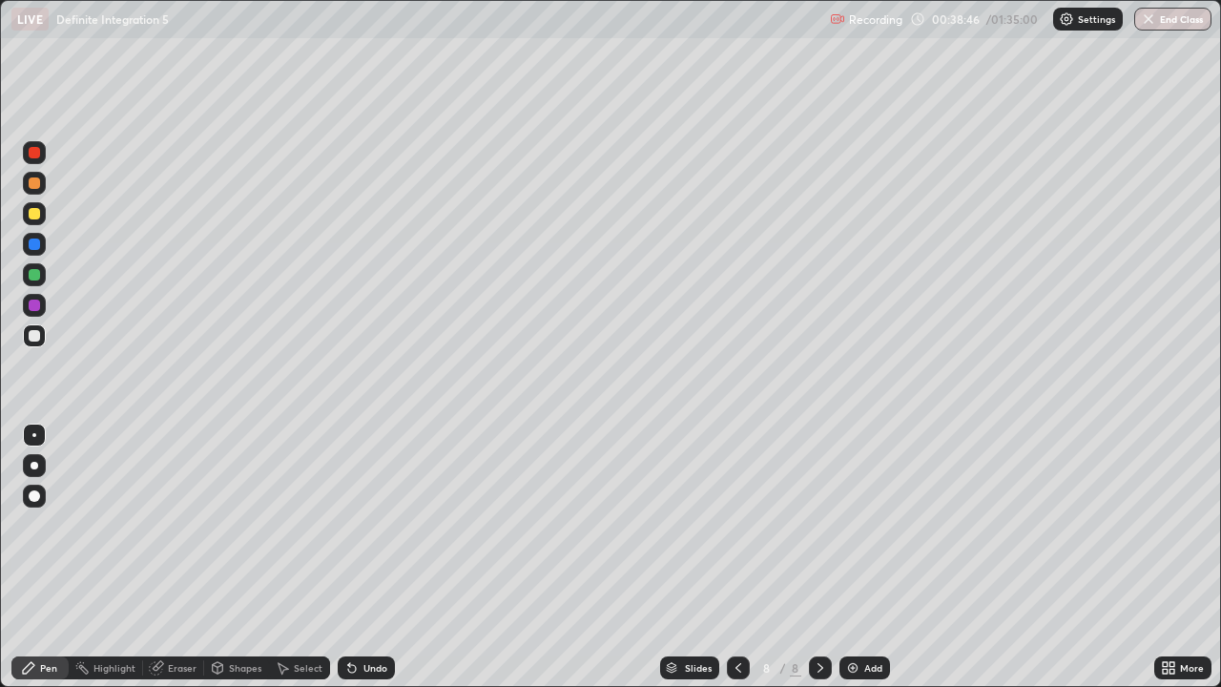
click at [728, 557] on div at bounding box center [738, 667] width 23 height 23
click at [816, 557] on icon at bounding box center [820, 667] width 15 height 15
click at [734, 557] on icon at bounding box center [738, 667] width 15 height 15
click at [308, 557] on div "Select" at bounding box center [308, 668] width 29 height 10
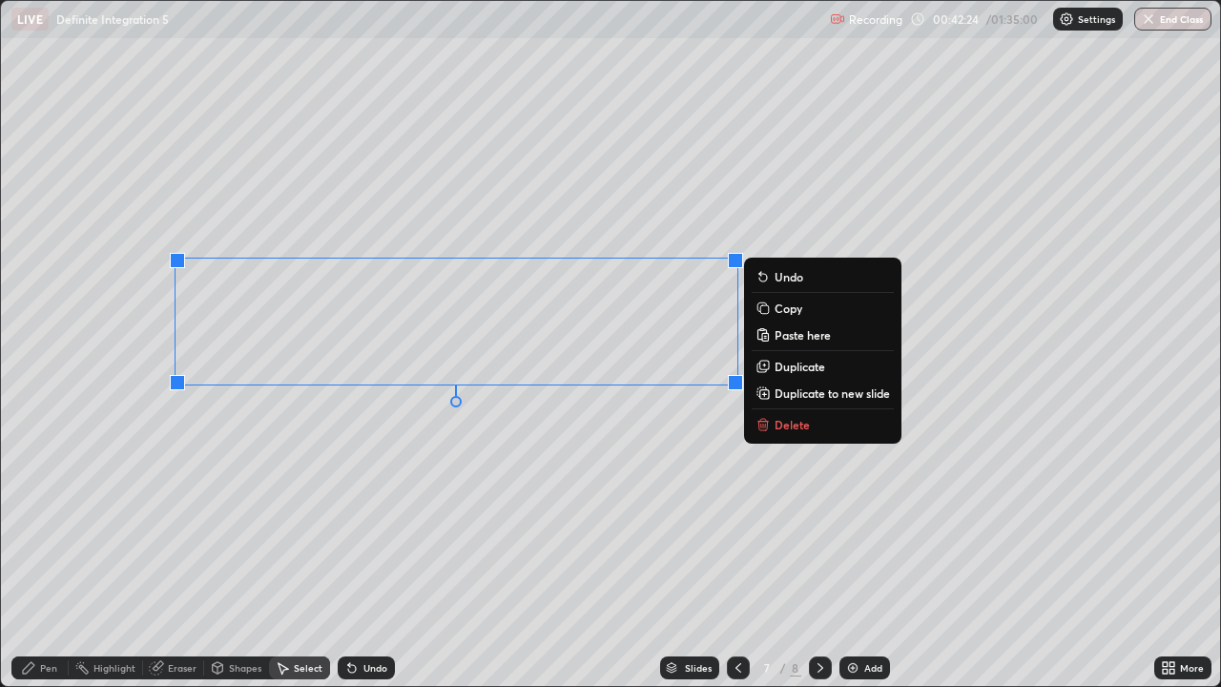
click at [784, 310] on p "Copy" at bounding box center [789, 308] width 28 height 15
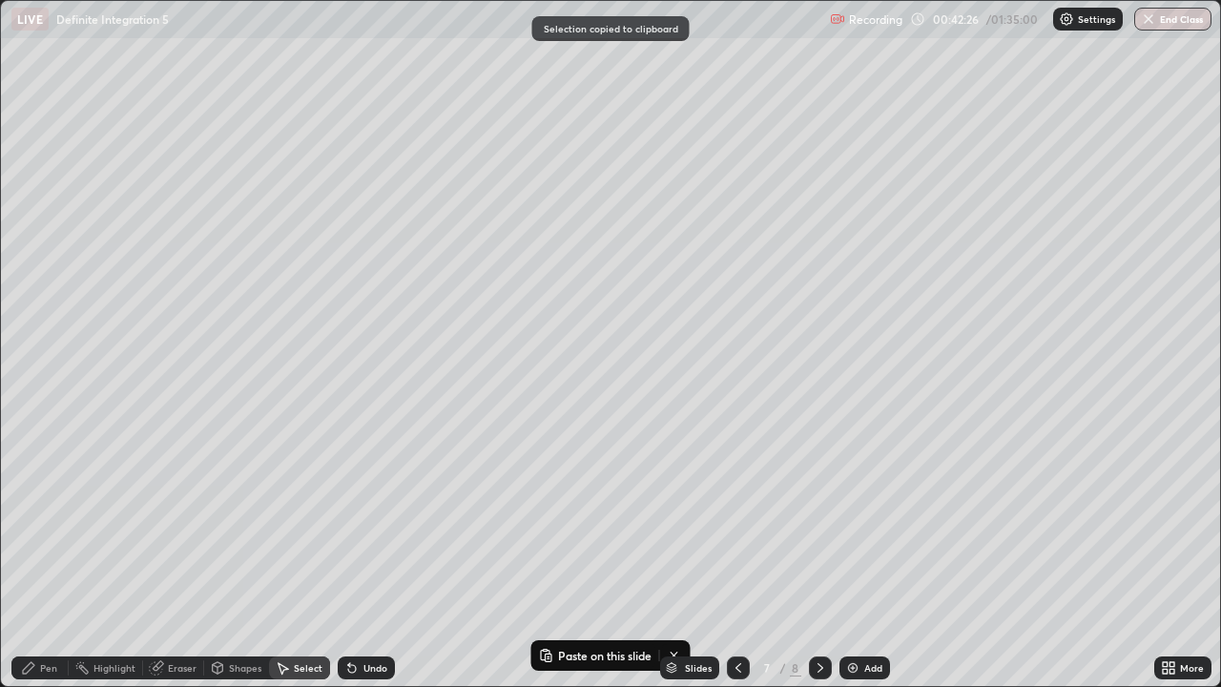
click at [817, 557] on icon at bounding box center [820, 667] width 15 height 15
click at [819, 557] on icon at bounding box center [821, 668] width 6 height 10
click at [866, 557] on div "Add" at bounding box center [873, 668] width 18 height 10
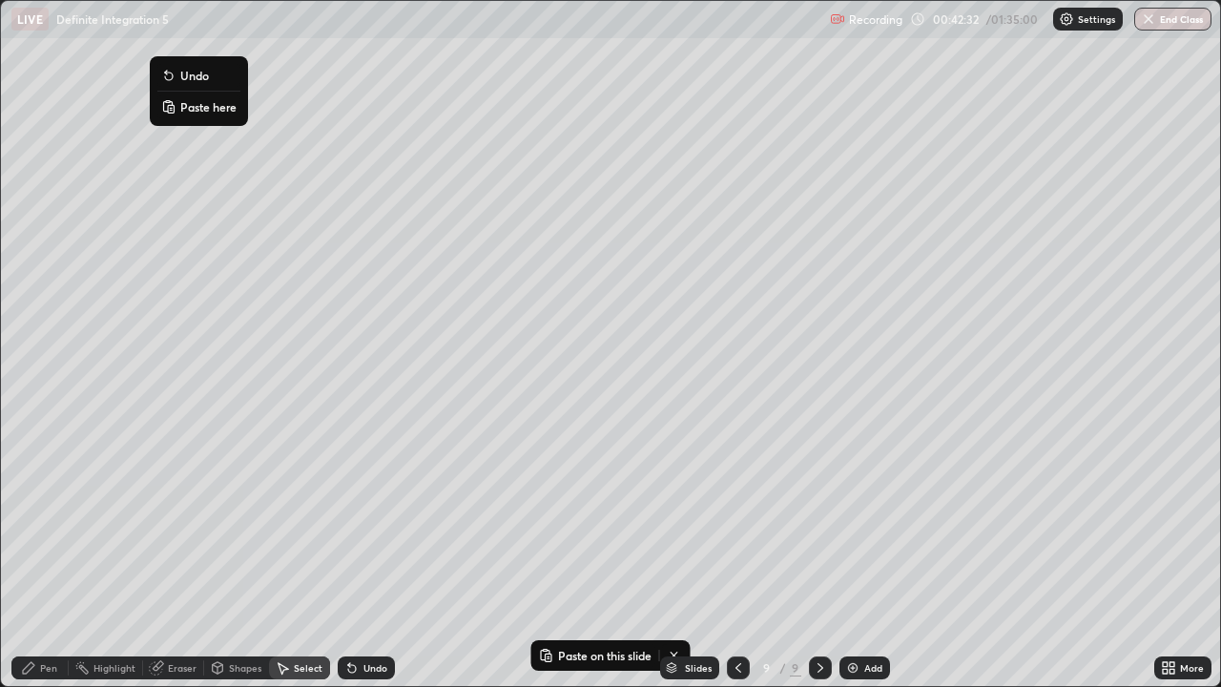
click at [188, 102] on p "Paste here" at bounding box center [208, 106] width 56 height 15
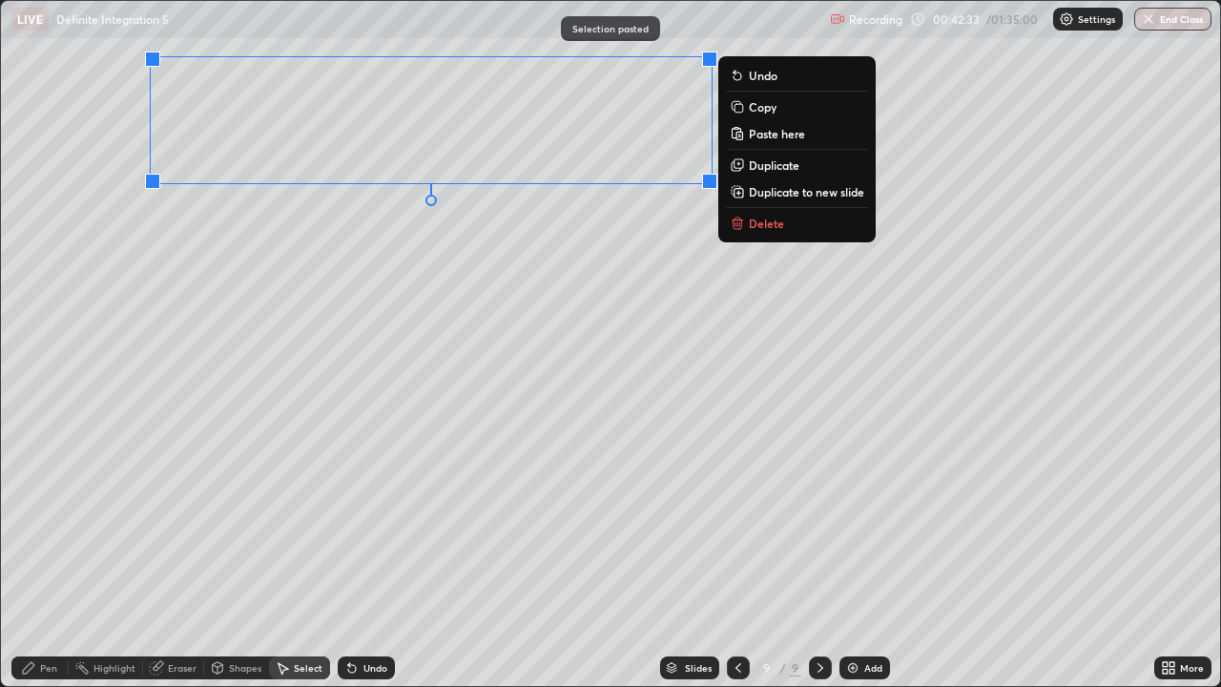
click at [124, 190] on div "0 ° Undo Copy Paste here Duplicate Duplicate to new slide Delete" at bounding box center [610, 343] width 1219 height 685
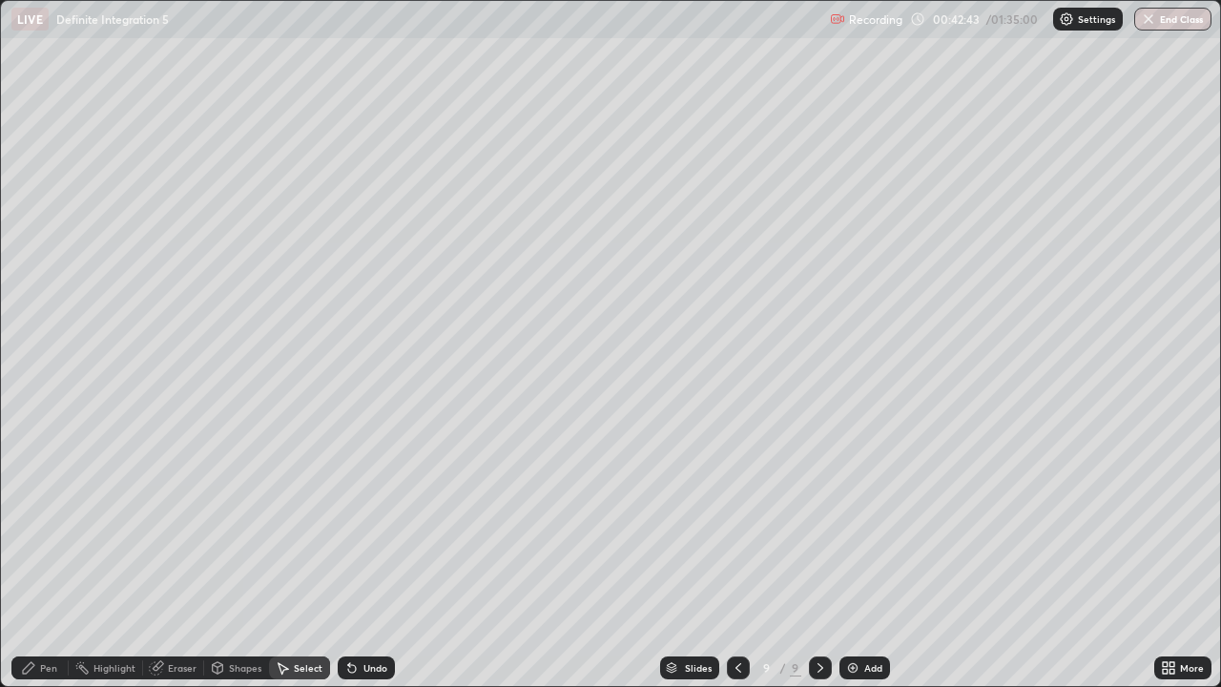
click at [48, 557] on div "Pen" at bounding box center [48, 668] width 17 height 10
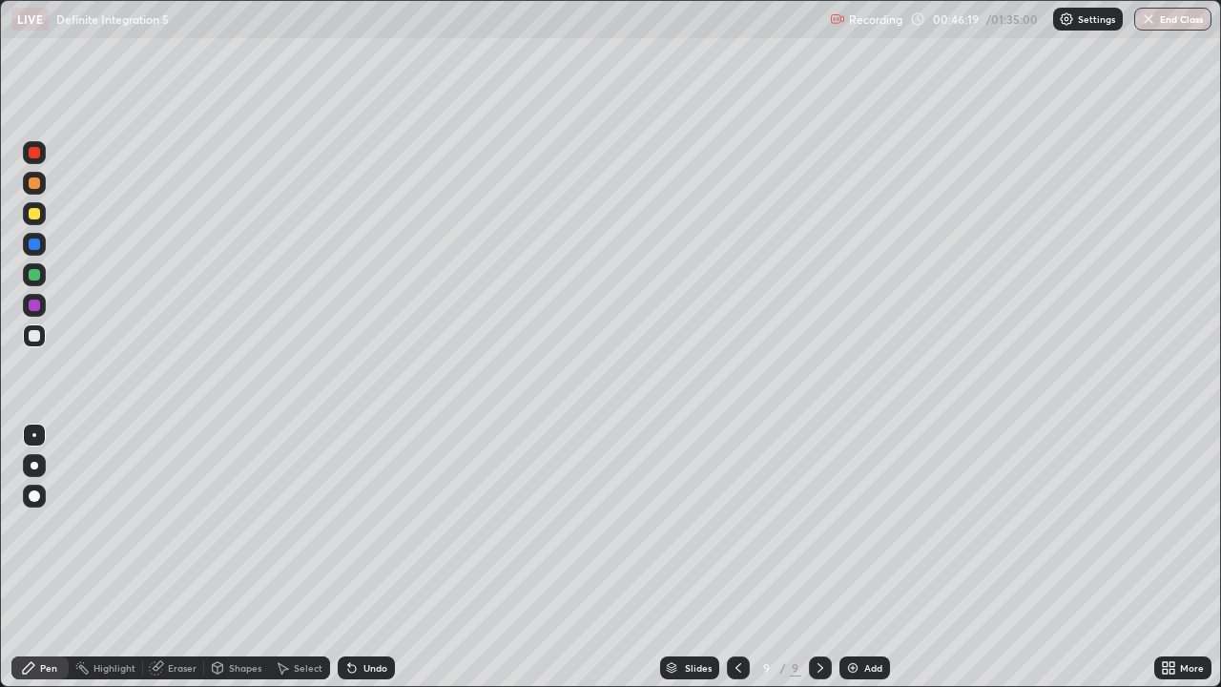
click at [866, 557] on div "Add" at bounding box center [873, 668] width 18 height 10
click at [33, 269] on div at bounding box center [34, 274] width 11 height 11
click at [864, 557] on div "Add" at bounding box center [873, 668] width 18 height 10
click at [32, 336] on div at bounding box center [34, 335] width 11 height 11
click at [368, 557] on div "Undo" at bounding box center [366, 667] width 57 height 23
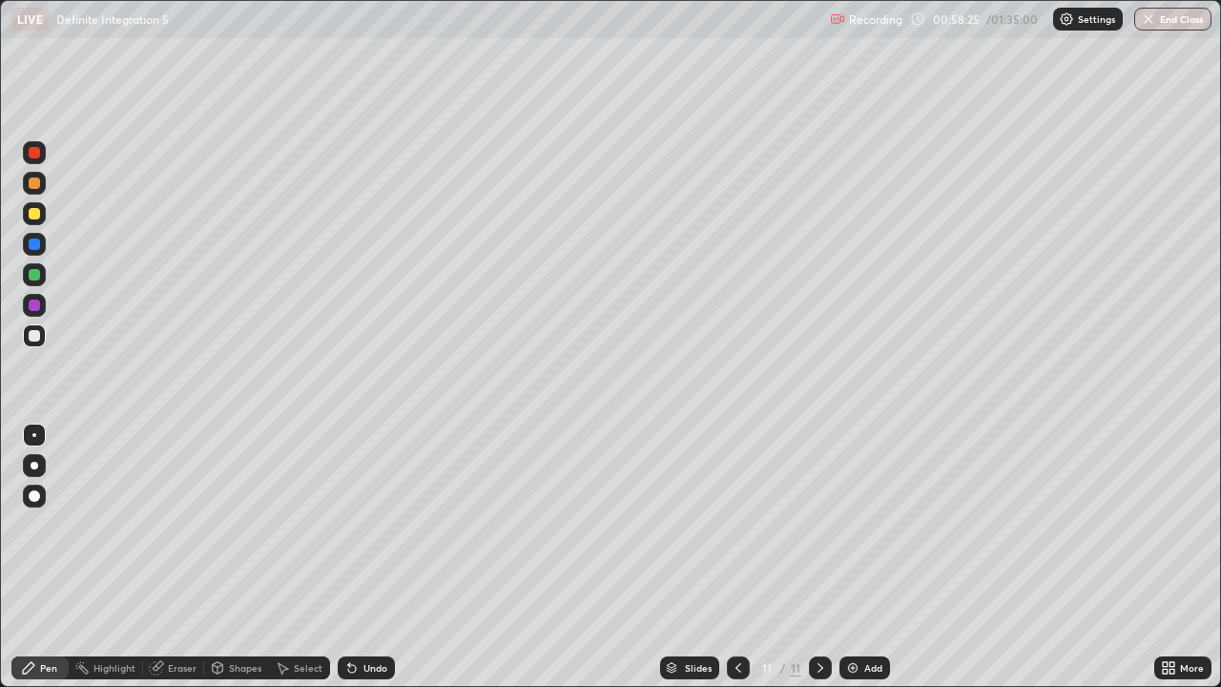
click at [368, 557] on div "Undo" at bounding box center [375, 668] width 24 height 10
click at [372, 557] on div "Undo" at bounding box center [375, 668] width 24 height 10
click at [368, 557] on div "Undo" at bounding box center [375, 668] width 24 height 10
click at [377, 557] on div "Undo" at bounding box center [375, 668] width 24 height 10
click at [380, 557] on div "Undo" at bounding box center [366, 667] width 57 height 23
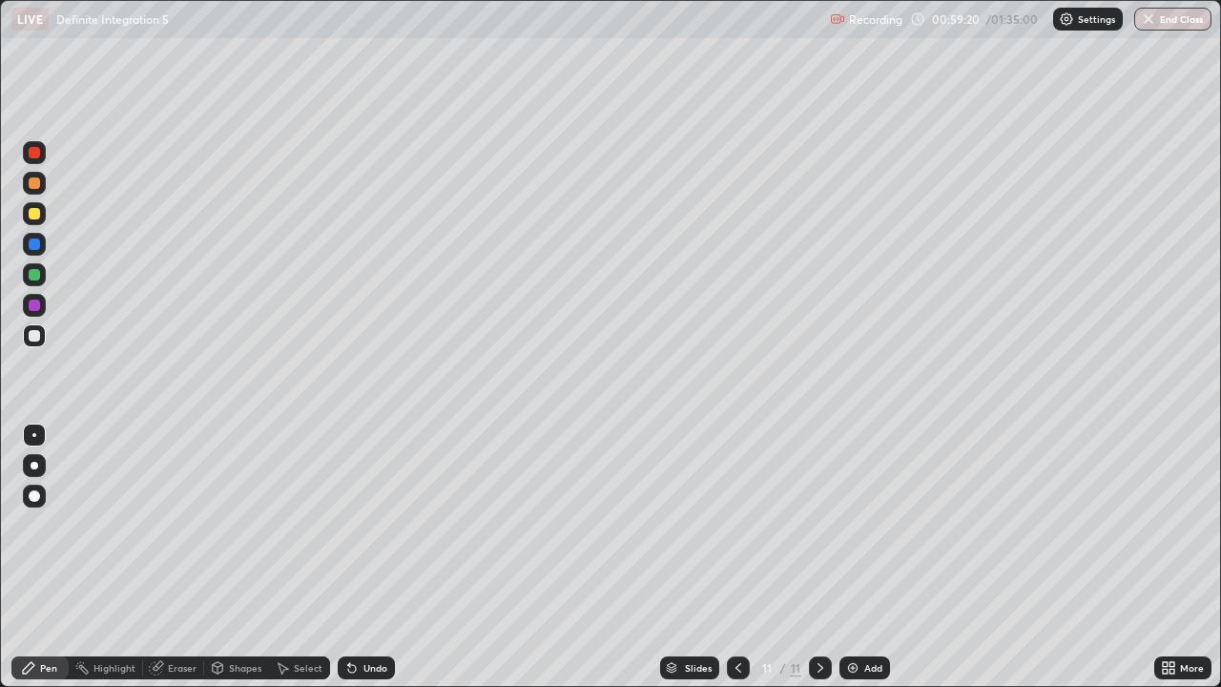
click at [380, 557] on div "Undo" at bounding box center [366, 667] width 57 height 23
click at [383, 557] on div "Undo" at bounding box center [375, 668] width 24 height 10
click at [870, 557] on div "Add" at bounding box center [873, 668] width 18 height 10
click at [731, 557] on icon at bounding box center [738, 667] width 15 height 15
click at [822, 557] on div at bounding box center [820, 668] width 23 height 38
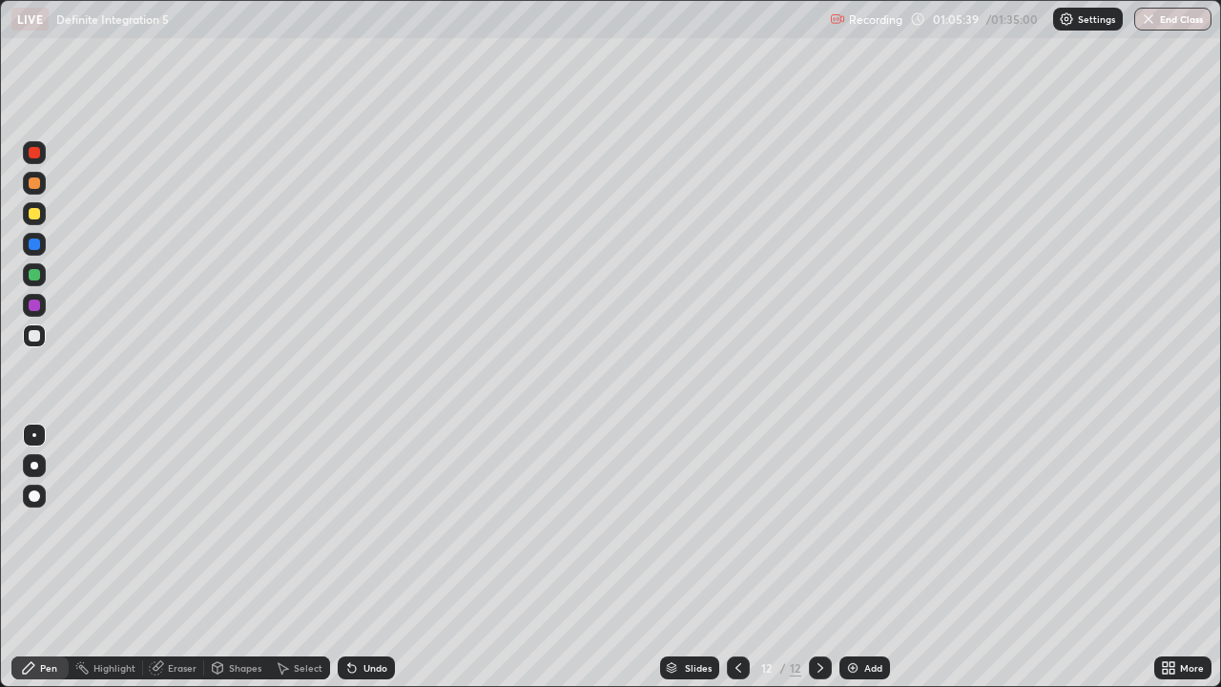
click at [815, 557] on icon at bounding box center [820, 667] width 15 height 15
click at [869, 557] on div "Add" at bounding box center [873, 668] width 18 height 10
click at [371, 557] on div "Undo" at bounding box center [375, 668] width 24 height 10
click at [374, 557] on div "Undo" at bounding box center [375, 668] width 24 height 10
click at [381, 557] on div "Undo" at bounding box center [366, 667] width 57 height 23
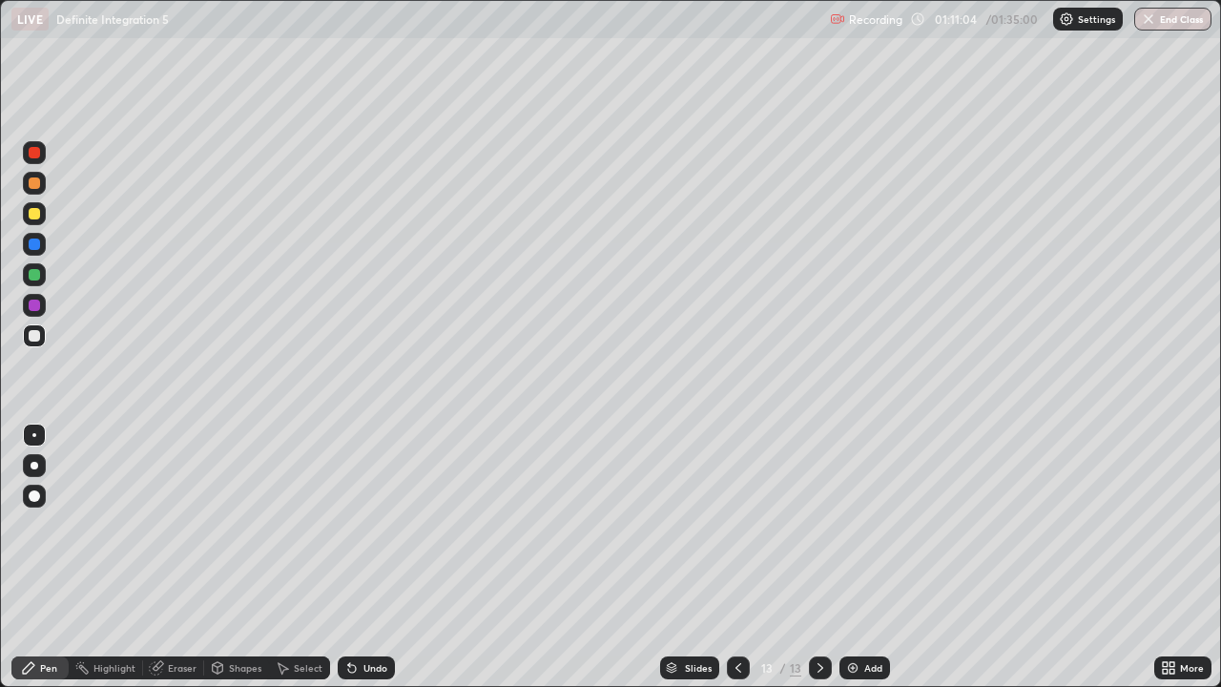
click at [877, 557] on div "Add" at bounding box center [865, 667] width 51 height 23
click at [372, 557] on div "Undo" at bounding box center [375, 668] width 24 height 10
click at [1182, 24] on button "End Class" at bounding box center [1172, 19] width 77 height 23
